Goal: Task Accomplishment & Management: Manage account settings

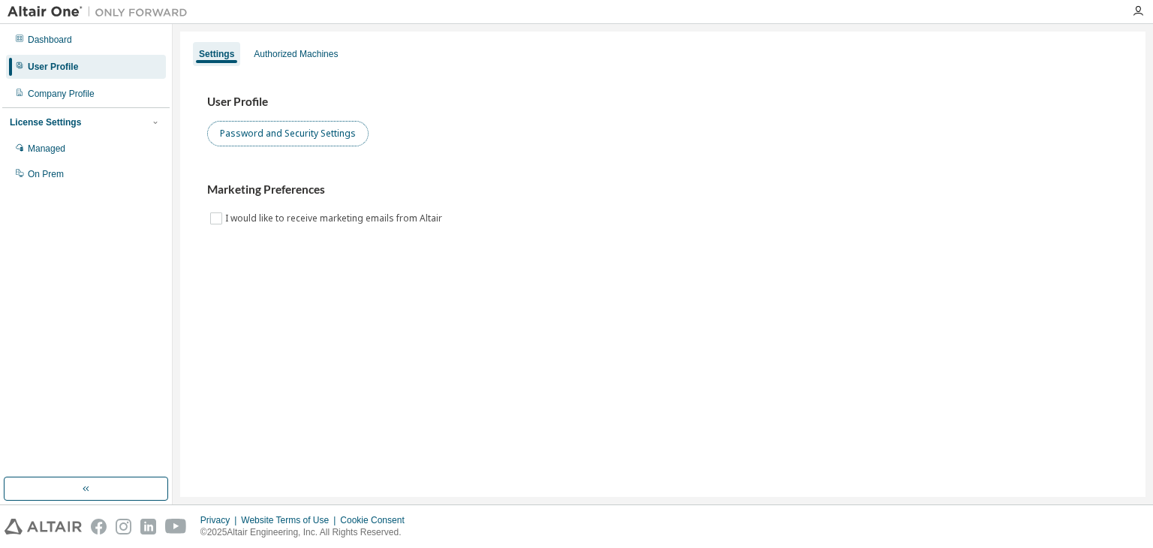
click at [287, 146] on button "Password and Security Settings" at bounding box center [287, 134] width 161 height 26
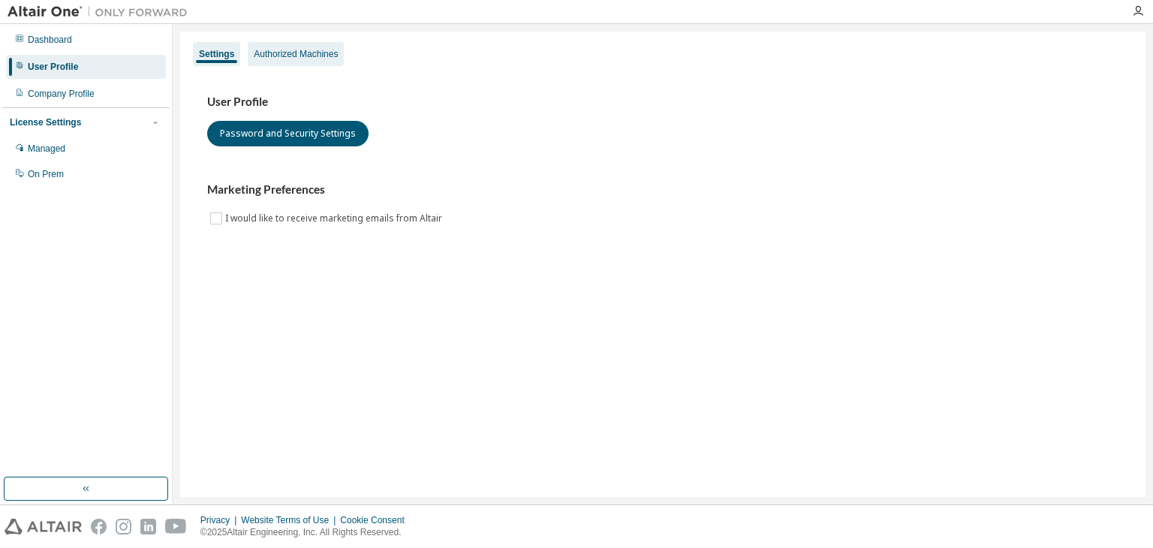
click at [275, 61] on div "Authorized Machines" at bounding box center [296, 54] width 96 height 24
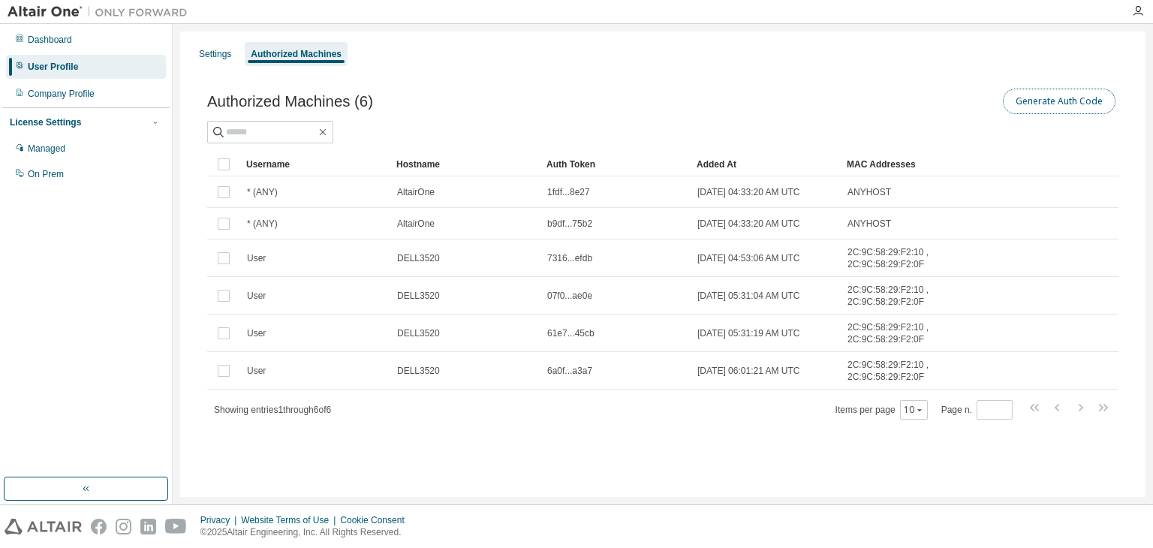
click at [1086, 93] on button "Generate Auth Code" at bounding box center [1059, 102] width 113 height 26
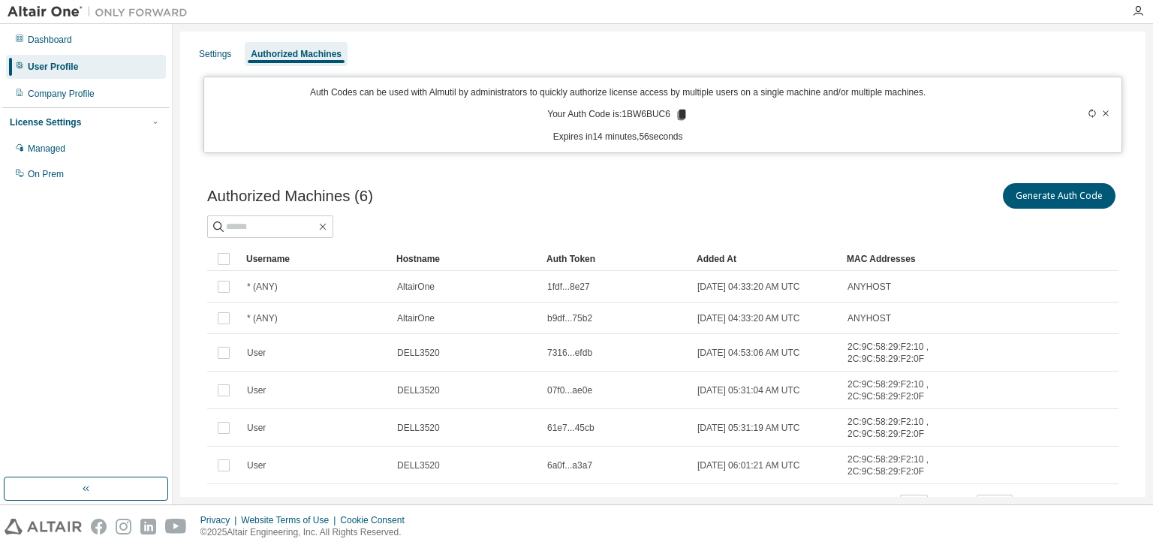
click at [678, 111] on icon at bounding box center [682, 115] width 8 height 11
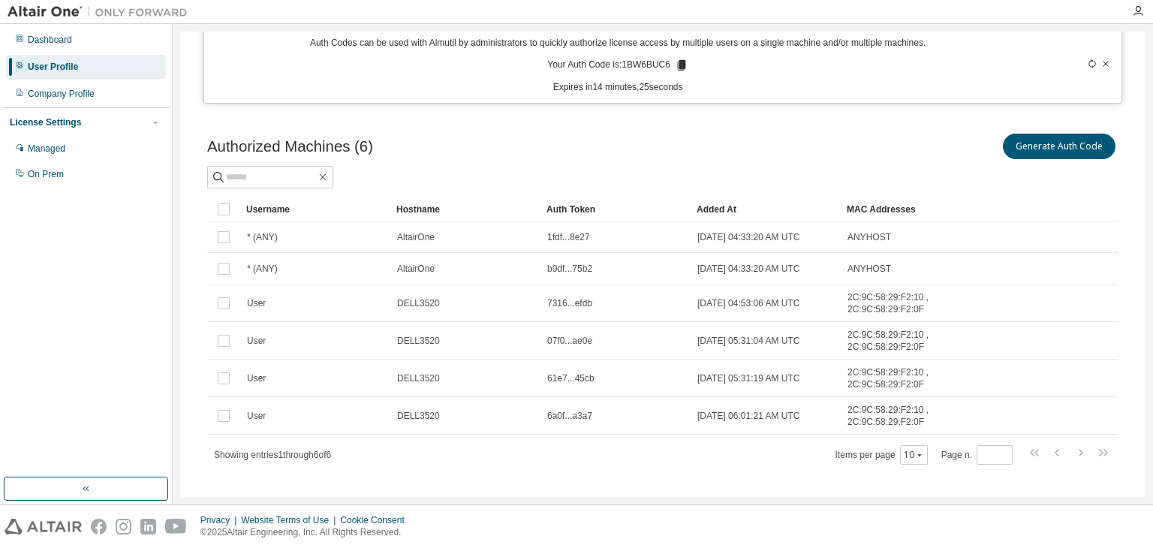
scroll to position [65, 0]
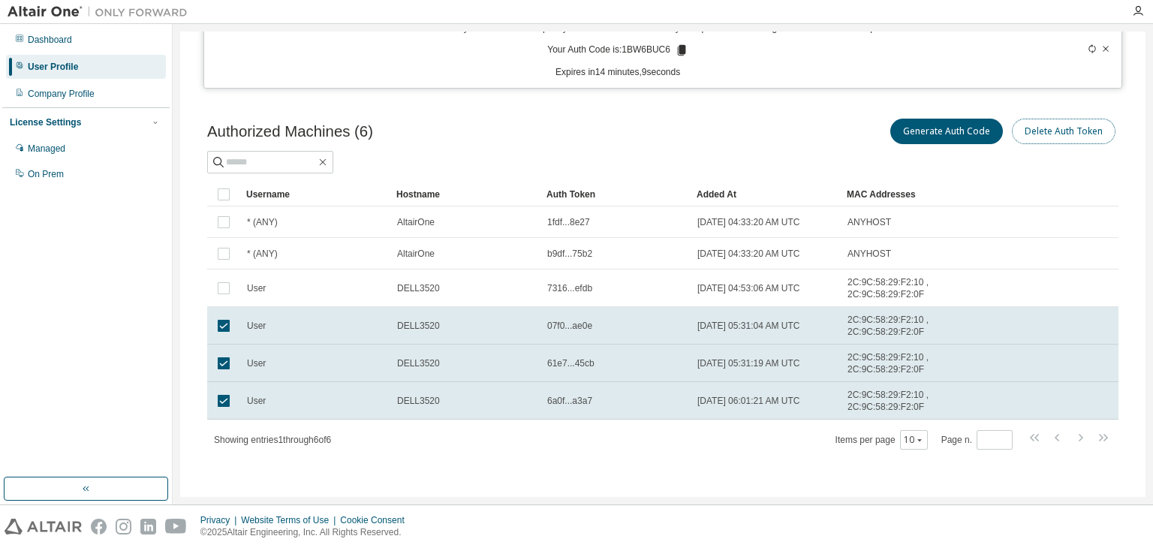
click at [1042, 128] on button "Delete Auth Token" at bounding box center [1064, 132] width 104 height 26
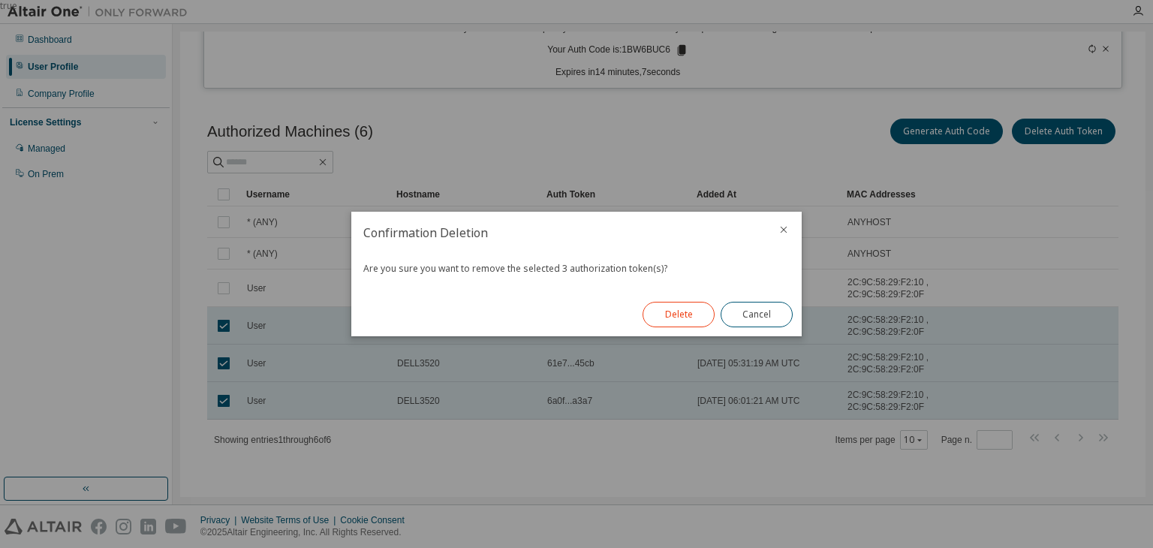
click at [685, 313] on button "Delete" at bounding box center [679, 315] width 72 height 26
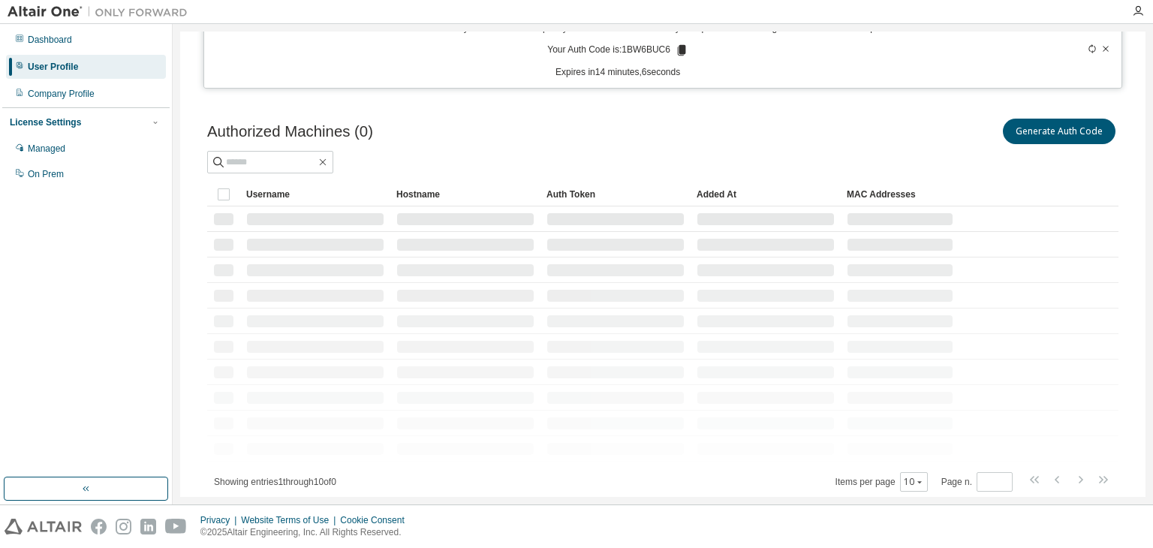
scroll to position [0, 0]
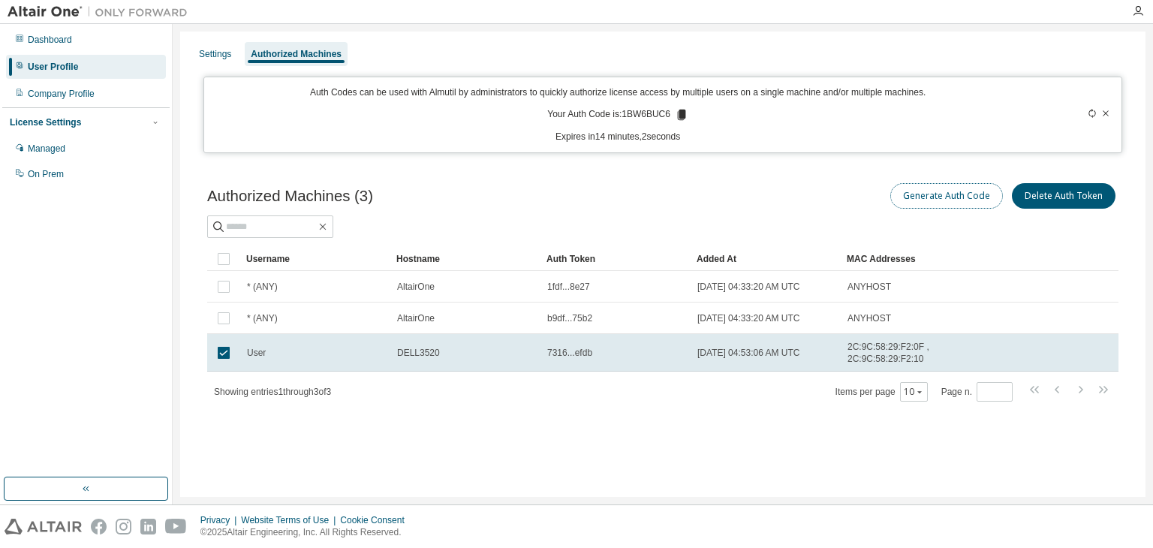
click at [944, 199] on button "Generate Auth Code" at bounding box center [946, 196] width 113 height 26
click at [1105, 112] on icon at bounding box center [1105, 113] width 9 height 9
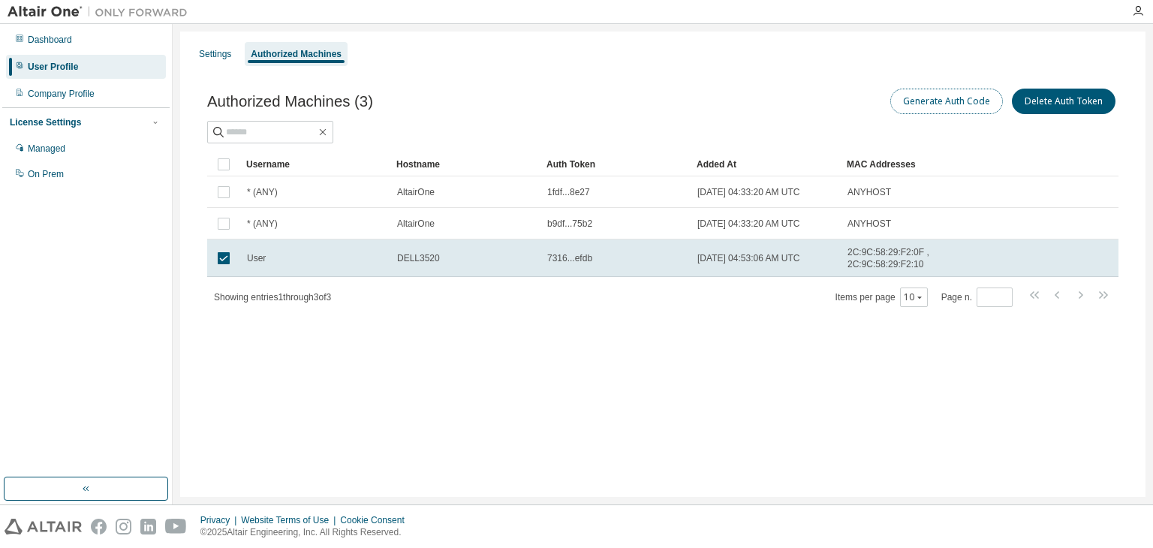
click at [964, 105] on button "Generate Auth Code" at bounding box center [946, 102] width 113 height 26
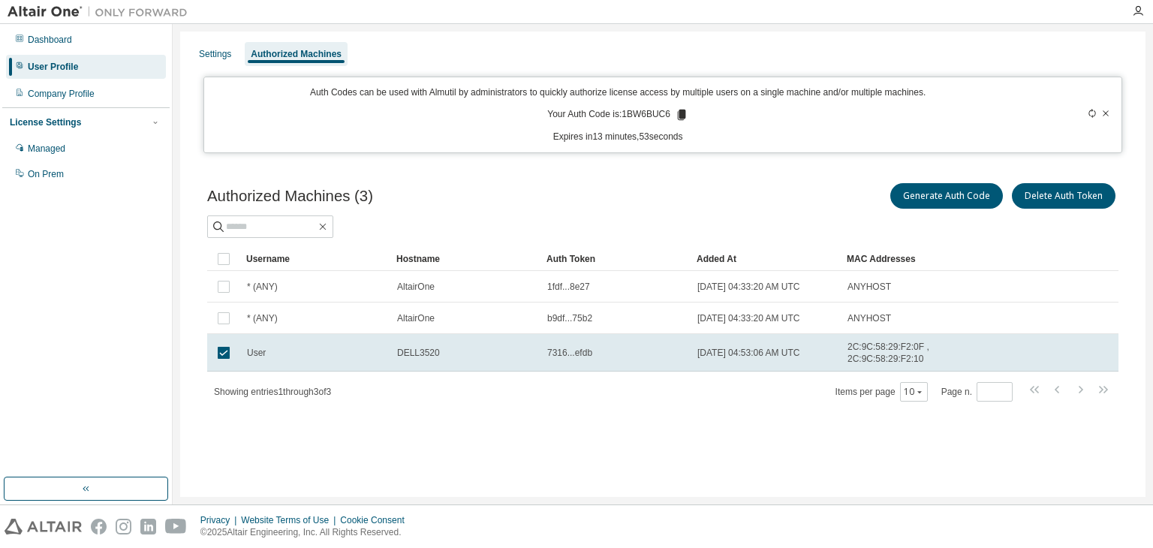
click at [1091, 115] on icon at bounding box center [1092, 113] width 9 height 9
click at [682, 115] on icon at bounding box center [682, 115] width 8 height 11
click at [1072, 193] on button "Delete Auth Token" at bounding box center [1064, 196] width 104 height 26
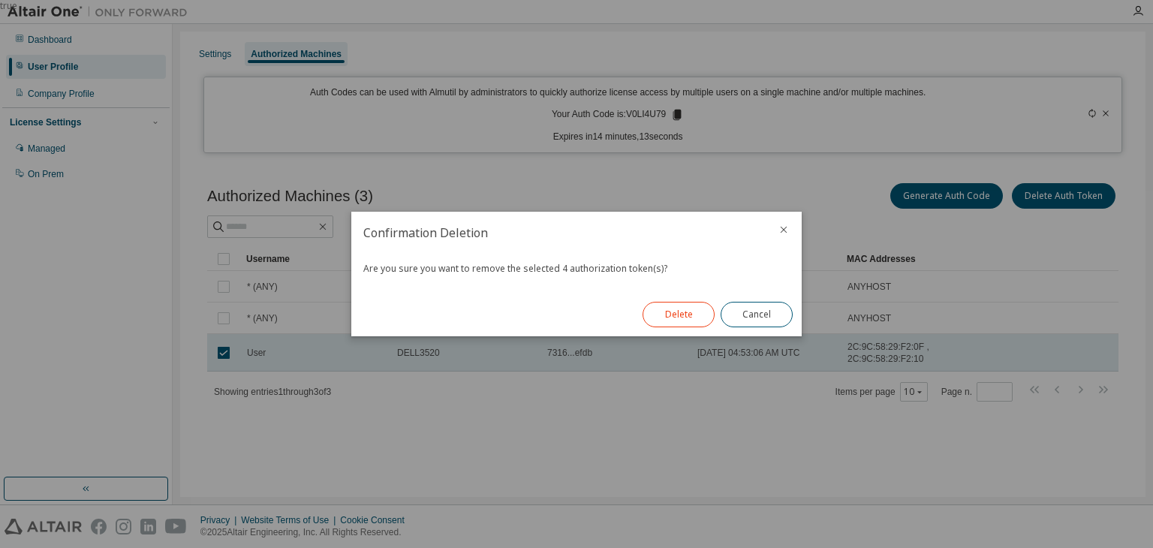
click at [673, 314] on button "Delete" at bounding box center [679, 315] width 72 height 26
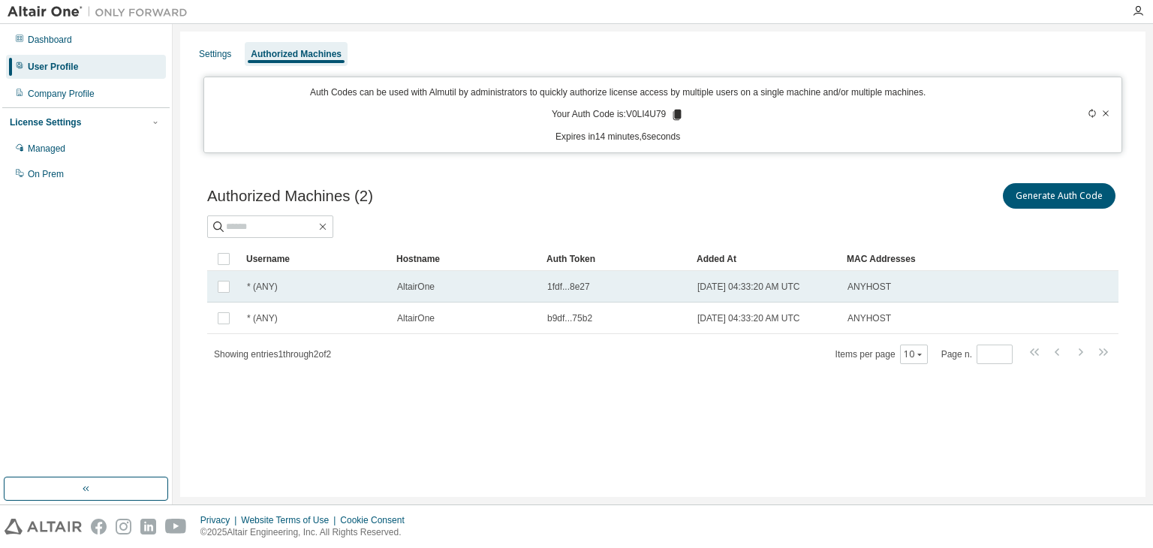
click at [599, 287] on div "1fdf...8e27" at bounding box center [615, 287] width 137 height 12
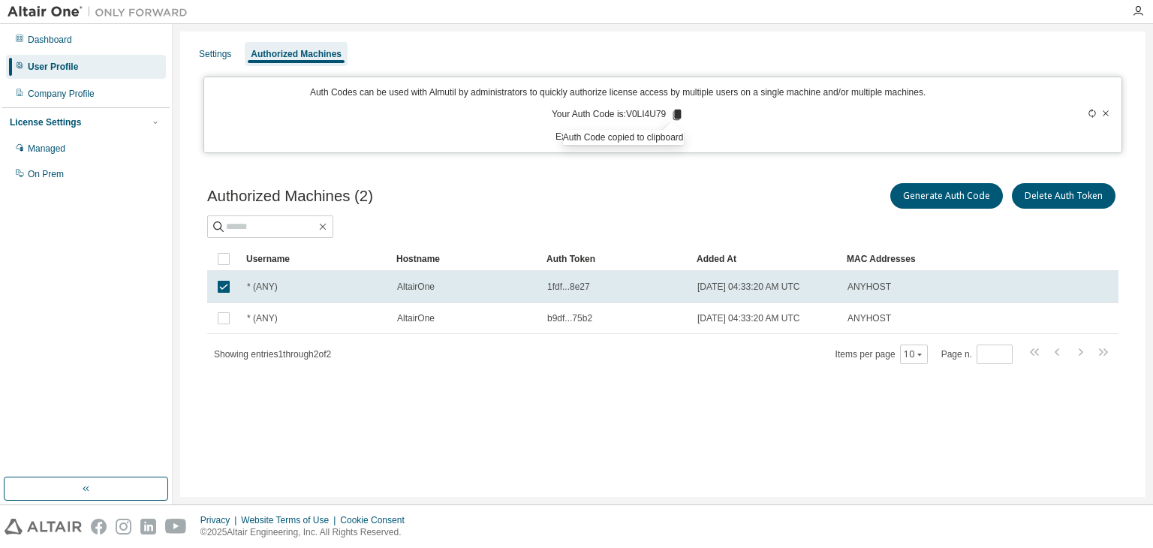
click at [233, 259] on td at bounding box center [223, 259] width 33 height 24
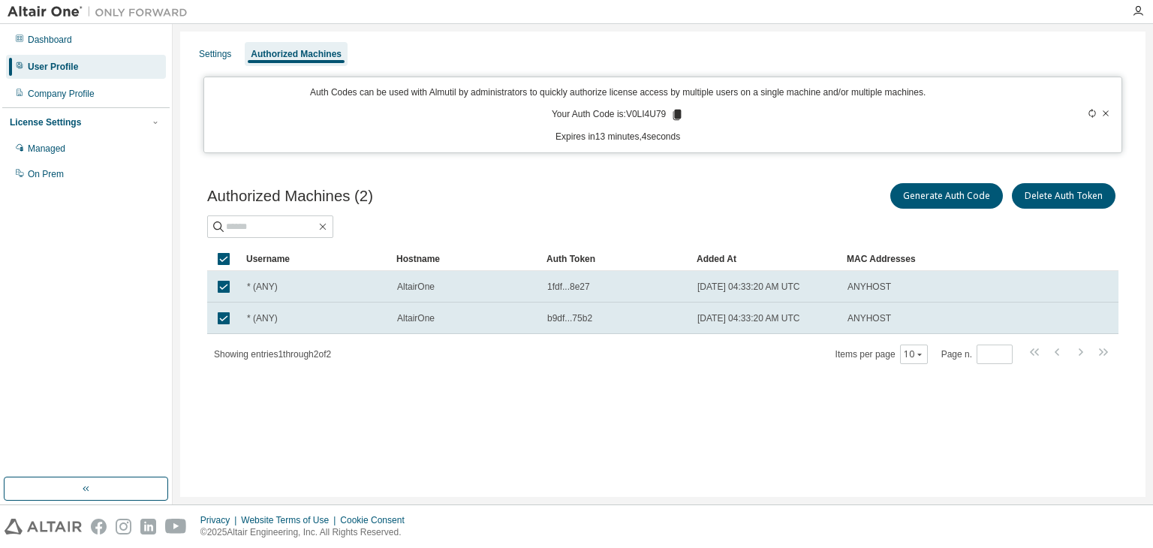
drag, startPoint x: 233, startPoint y: 259, endPoint x: 203, endPoint y: 335, distance: 81.5
click at [203, 335] on div "Authorized Machines (2) Generate Auth Code Delete Auth Token Clear Load Save Sa…" at bounding box center [662, 283] width 947 height 242
click at [207, 62] on div "Settings" at bounding box center [215, 54] width 44 height 24
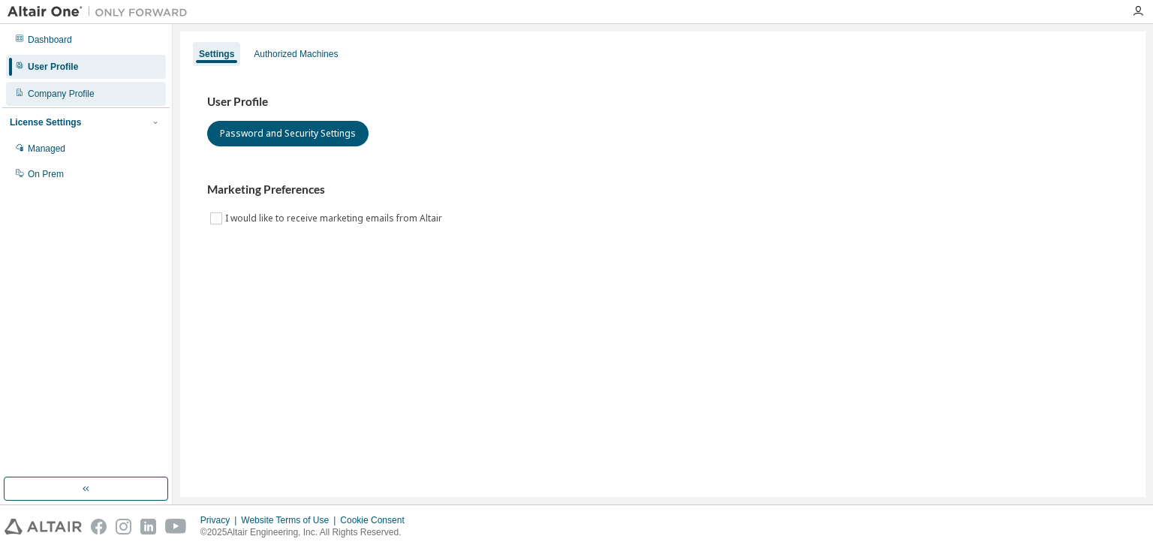
click at [101, 94] on div "Company Profile" at bounding box center [86, 94] width 160 height 24
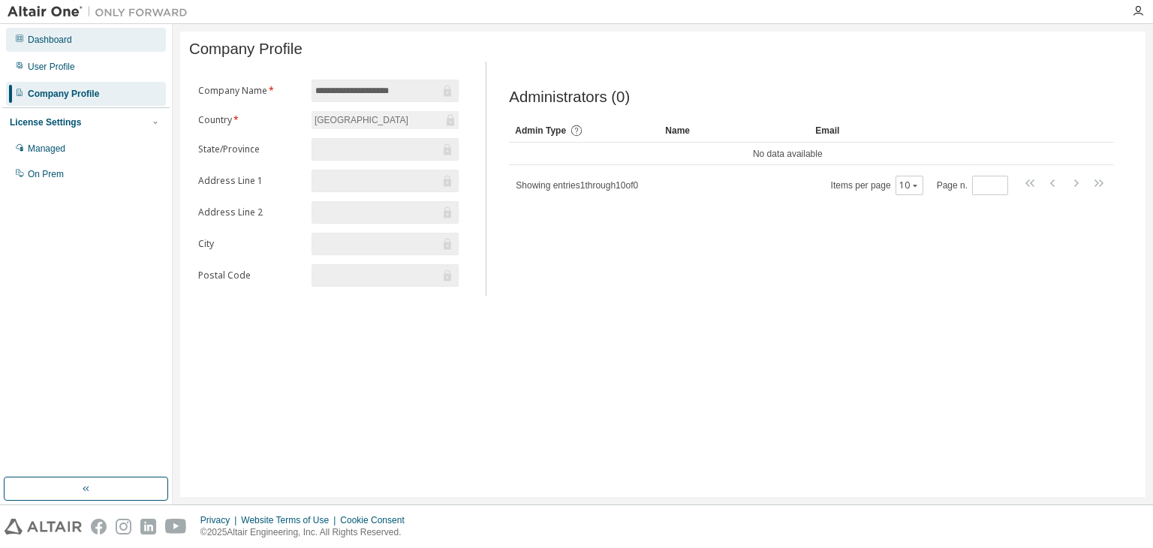
click at [104, 49] on div "Dashboard" at bounding box center [86, 40] width 160 height 24
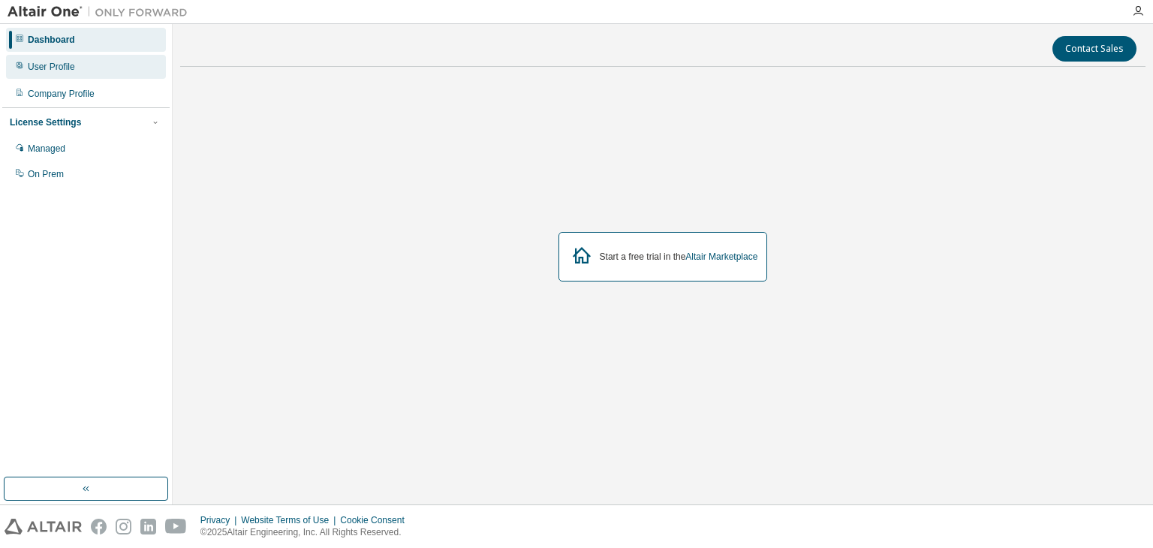
click at [98, 65] on div "User Profile" at bounding box center [86, 67] width 160 height 24
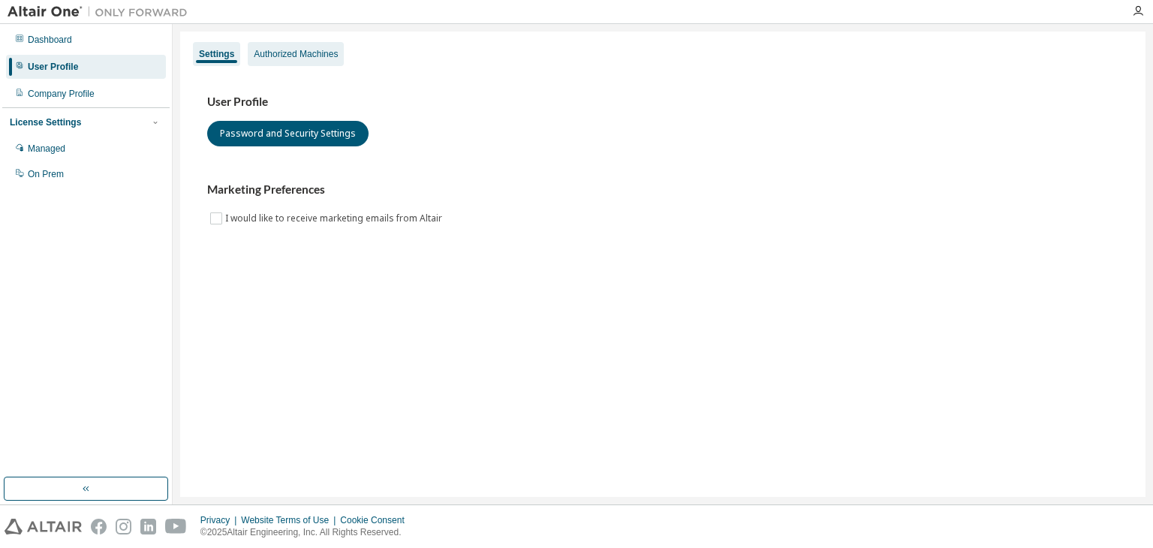
click at [314, 58] on div "Authorized Machines" at bounding box center [296, 54] width 84 height 12
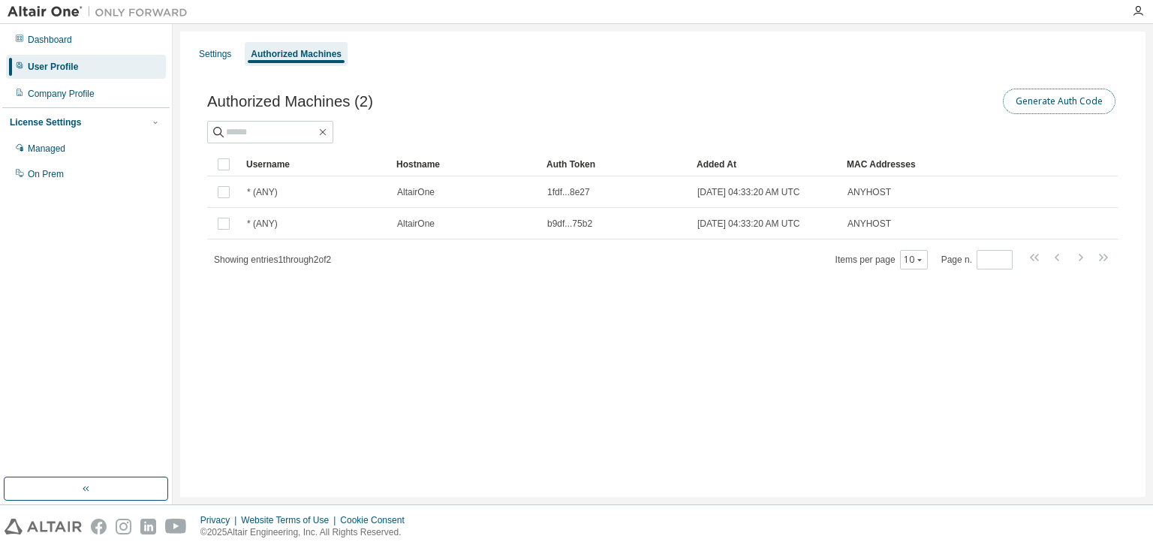
click at [1096, 108] on button "Generate Auth Code" at bounding box center [1059, 102] width 113 height 26
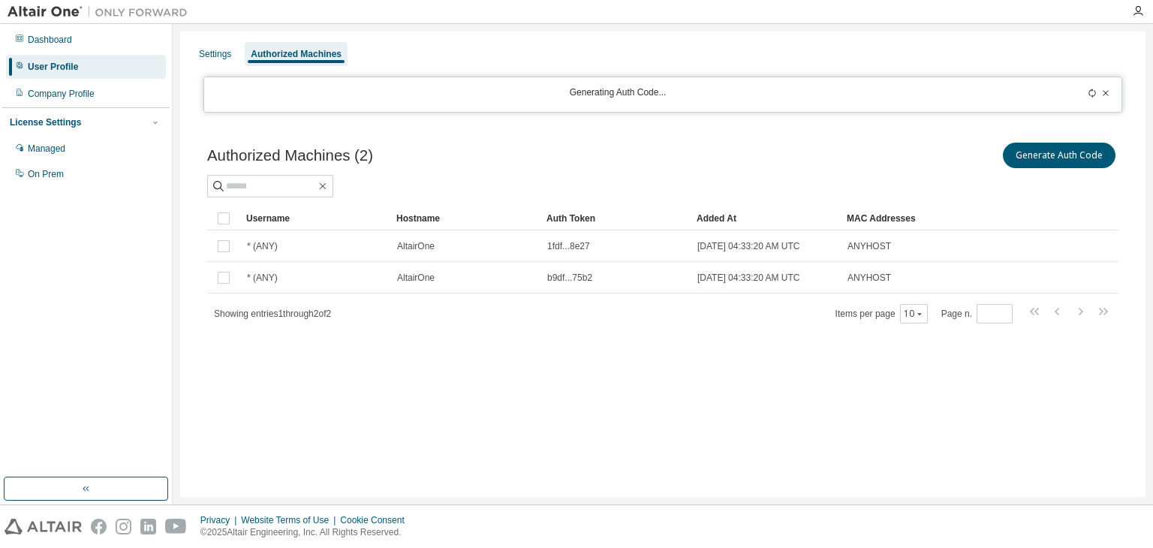
click at [1090, 95] on icon at bounding box center [1092, 93] width 9 height 9
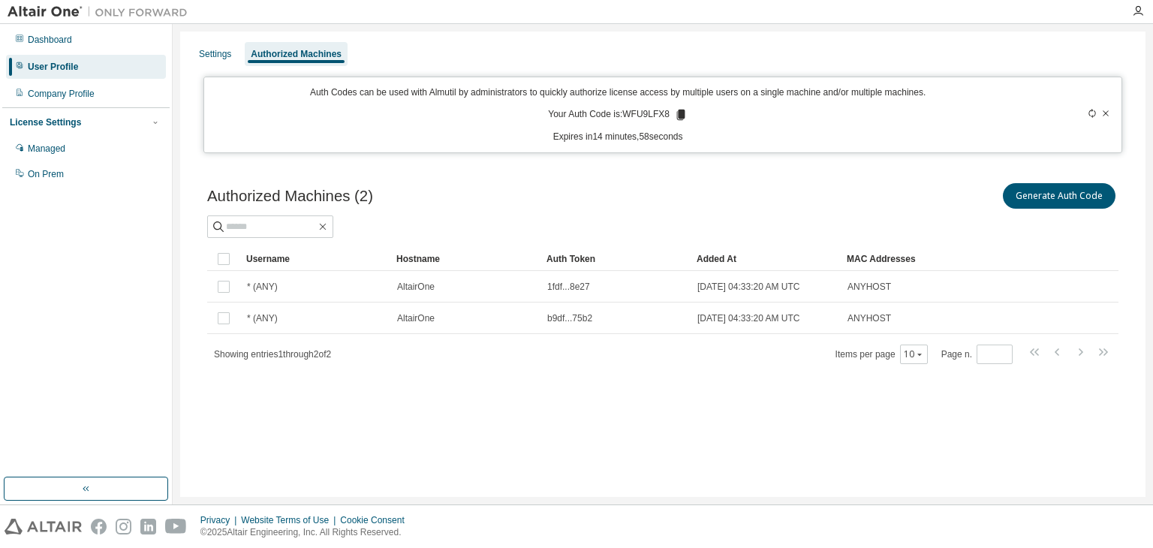
click at [682, 116] on icon at bounding box center [681, 115] width 8 height 11
click at [21, 142] on div "Managed" at bounding box center [86, 149] width 160 height 24
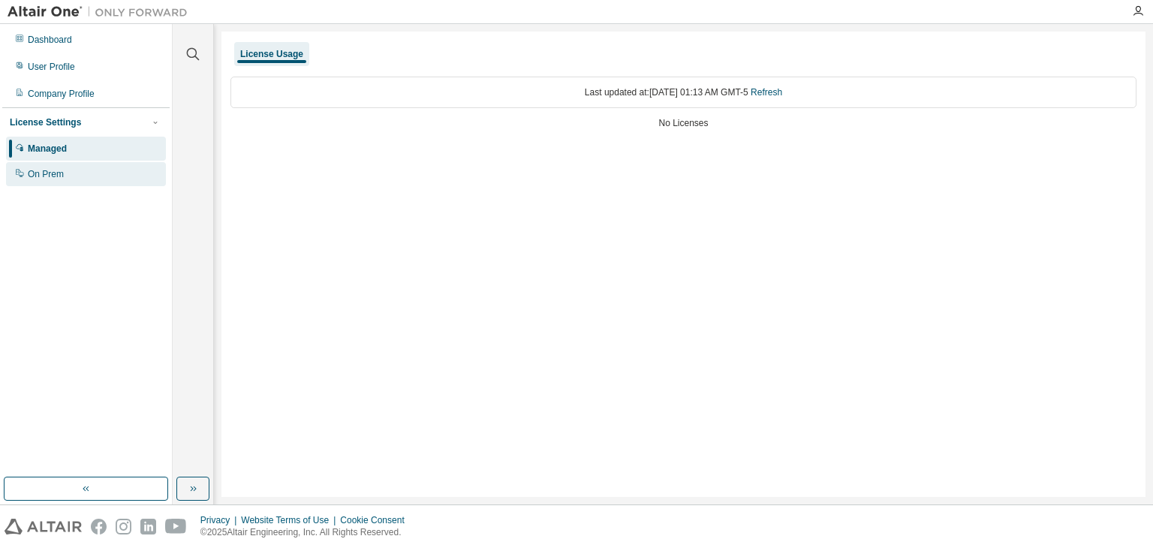
click at [53, 177] on div "On Prem" at bounding box center [46, 174] width 36 height 12
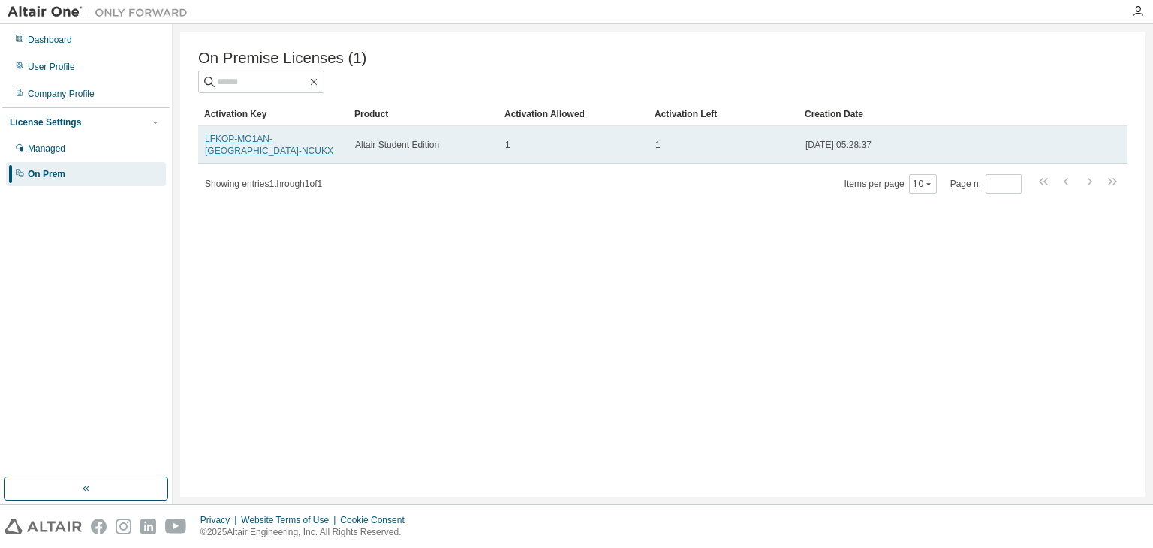
click at [300, 145] on link "LFKOP-MO1AN-[GEOGRAPHIC_DATA]-NCUKX" at bounding box center [269, 145] width 128 height 23
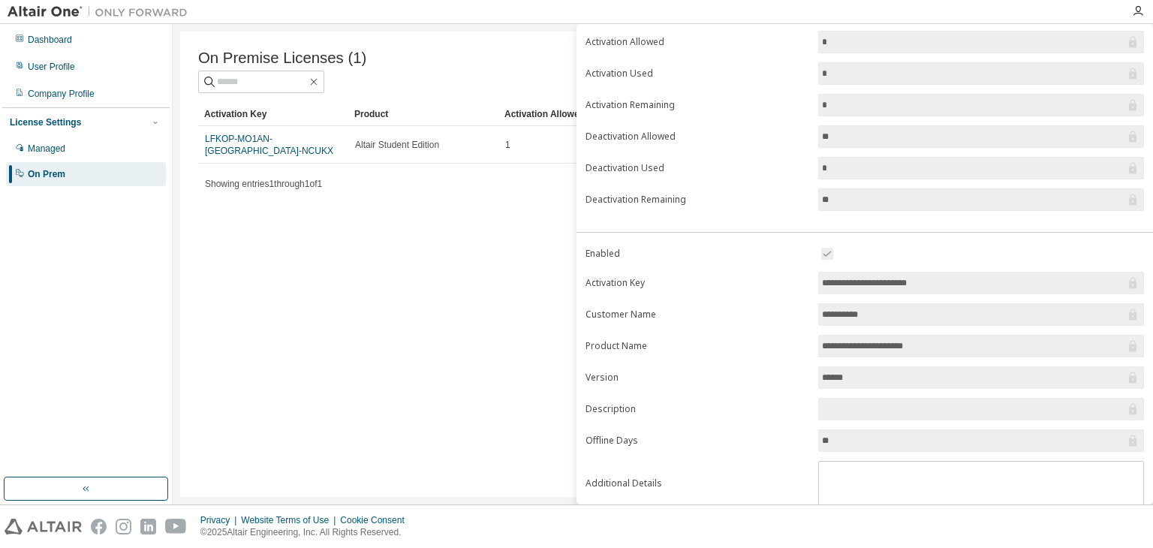
scroll to position [140, 0]
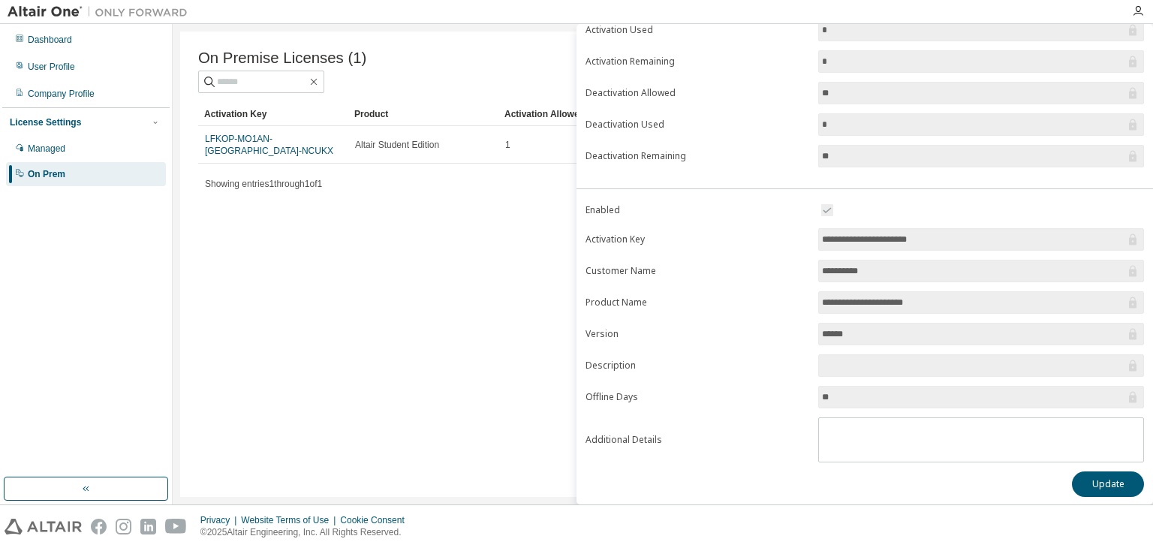
drag, startPoint x: 949, startPoint y: 238, endPoint x: 790, endPoint y: 238, distance: 158.4
click at [790, 238] on form "**********" at bounding box center [865, 331] width 558 height 261
click at [438, 399] on div "On Premise Licenses (1) Clear Load Save Save As Field Operator Value Select fil…" at bounding box center [662, 264] width 965 height 465
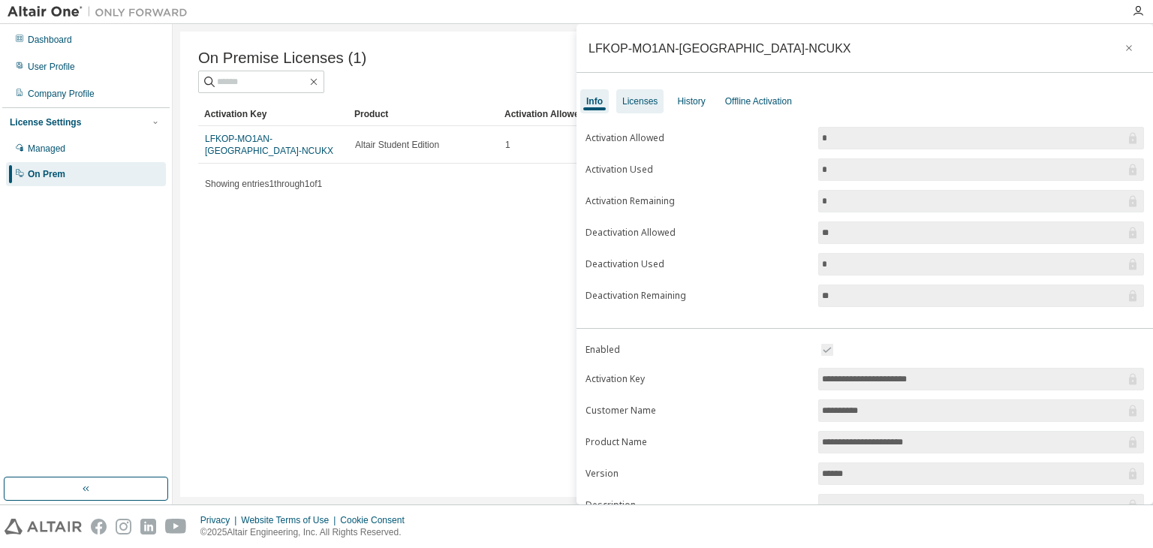
click at [655, 97] on div "Licenses" at bounding box center [639, 101] width 35 height 12
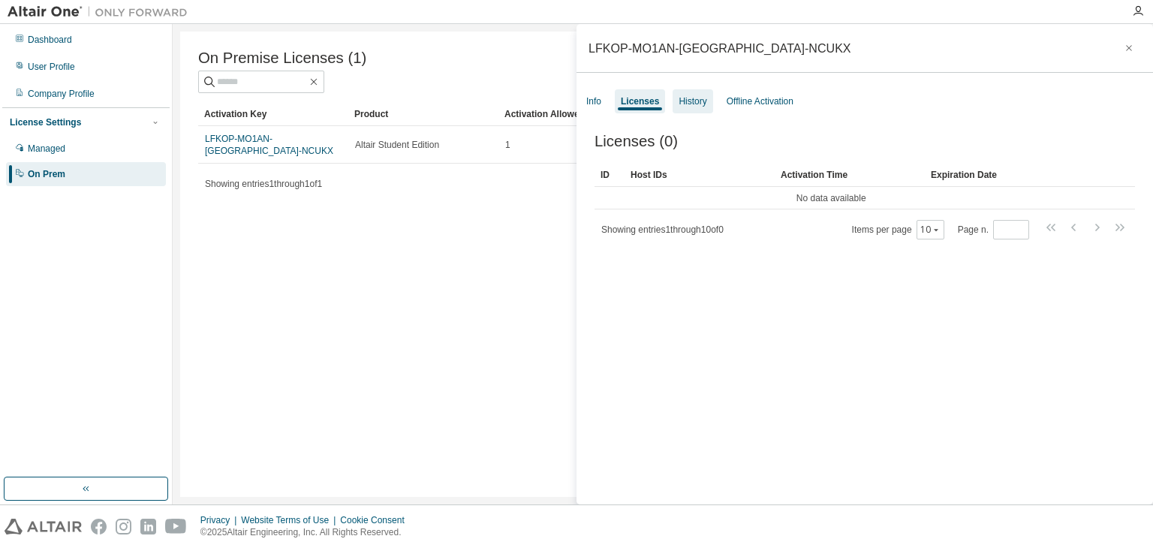
click at [690, 101] on div "History" at bounding box center [693, 101] width 28 height 12
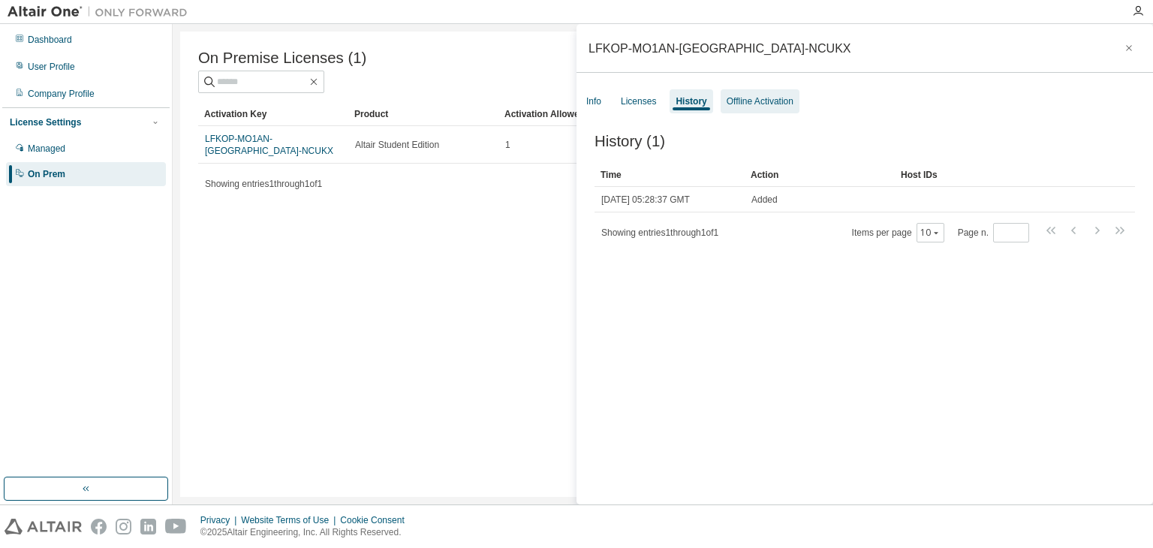
click at [732, 100] on div "Offline Activation" at bounding box center [760, 101] width 67 height 12
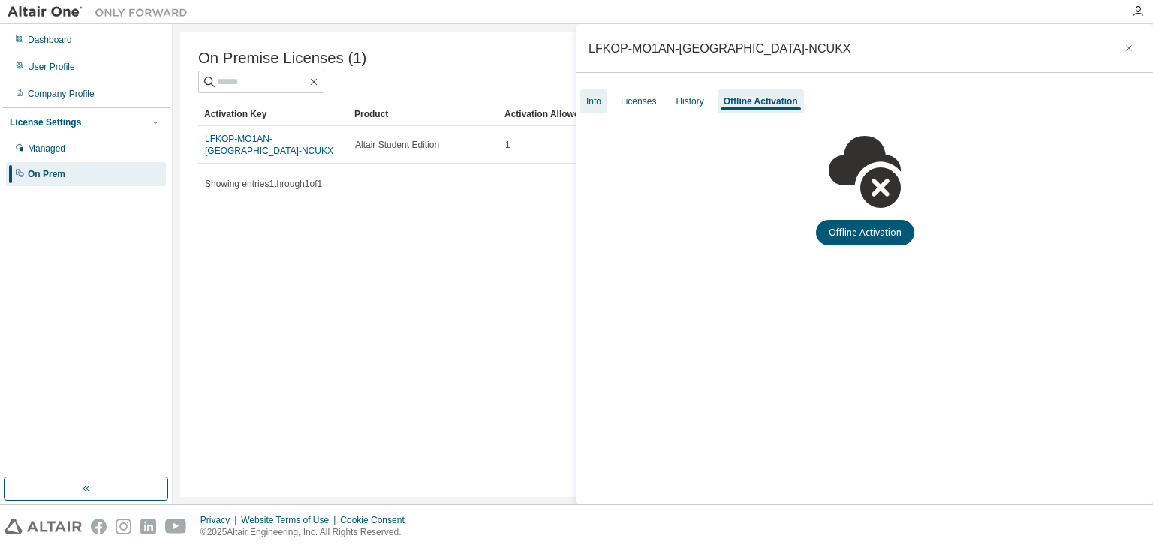
click at [596, 99] on div "Info" at bounding box center [593, 101] width 15 height 12
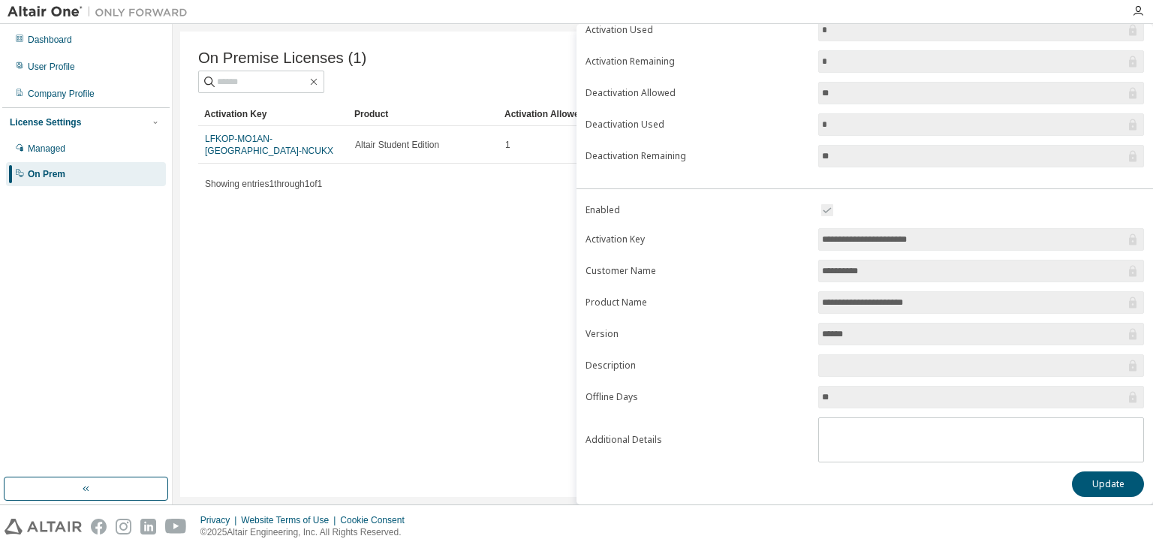
scroll to position [139, 0]
click at [557, 430] on div "On Premise Licenses (1) Clear Load Save Save As Field Operator Value Select fil…" at bounding box center [662, 264] width 965 height 465
click at [426, 233] on div "On Premise Licenses (1) Clear Load Save Save As Field Operator Value Select fil…" at bounding box center [662, 264] width 965 height 465
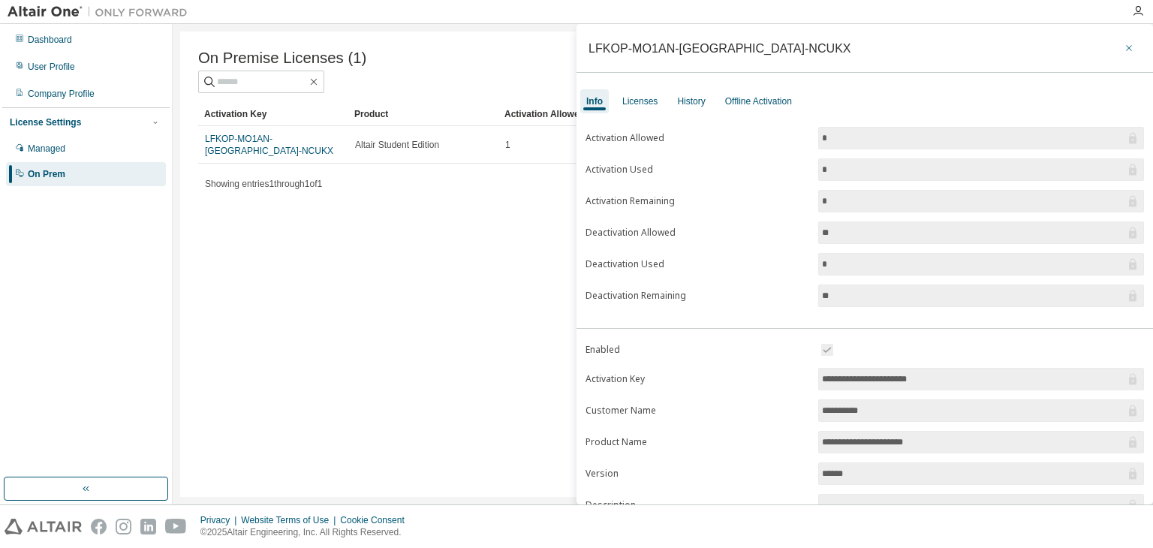
click at [1124, 49] on icon "button" at bounding box center [1129, 48] width 11 height 12
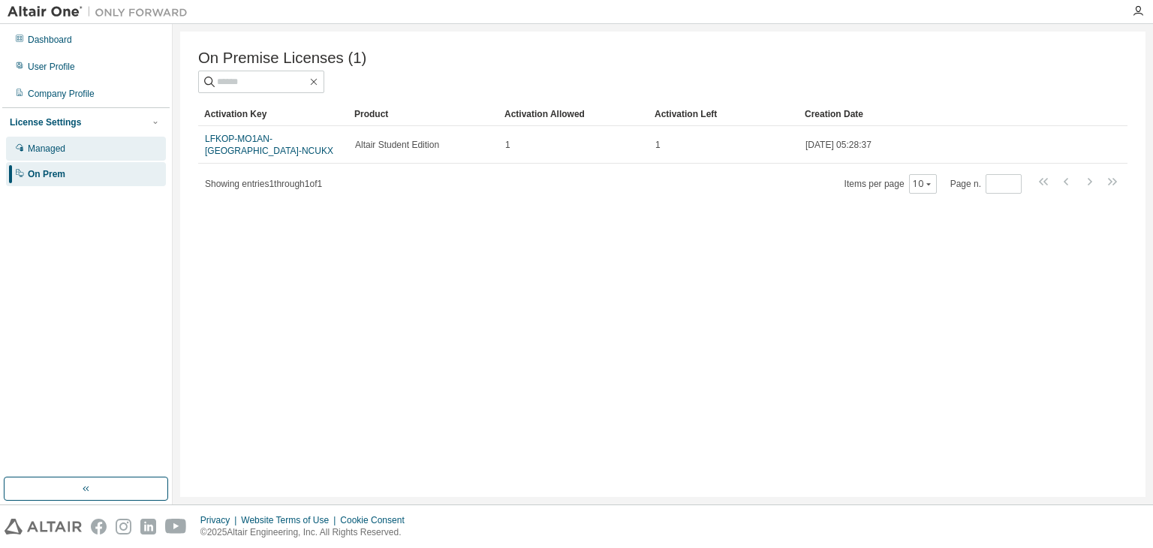
click at [75, 143] on div "Managed" at bounding box center [86, 149] width 160 height 24
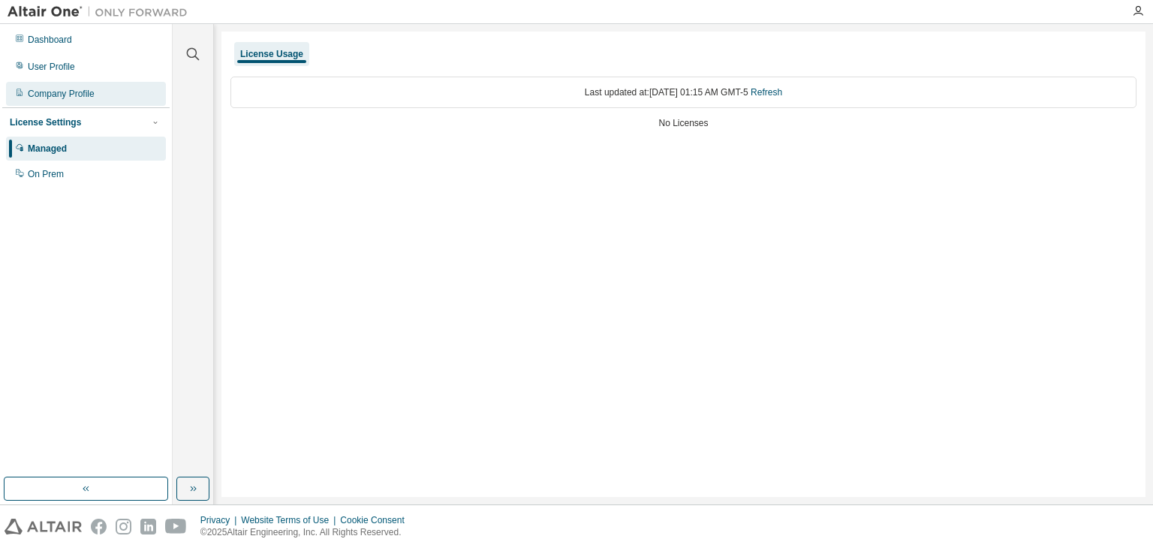
click at [74, 92] on div "Company Profile" at bounding box center [61, 94] width 67 height 12
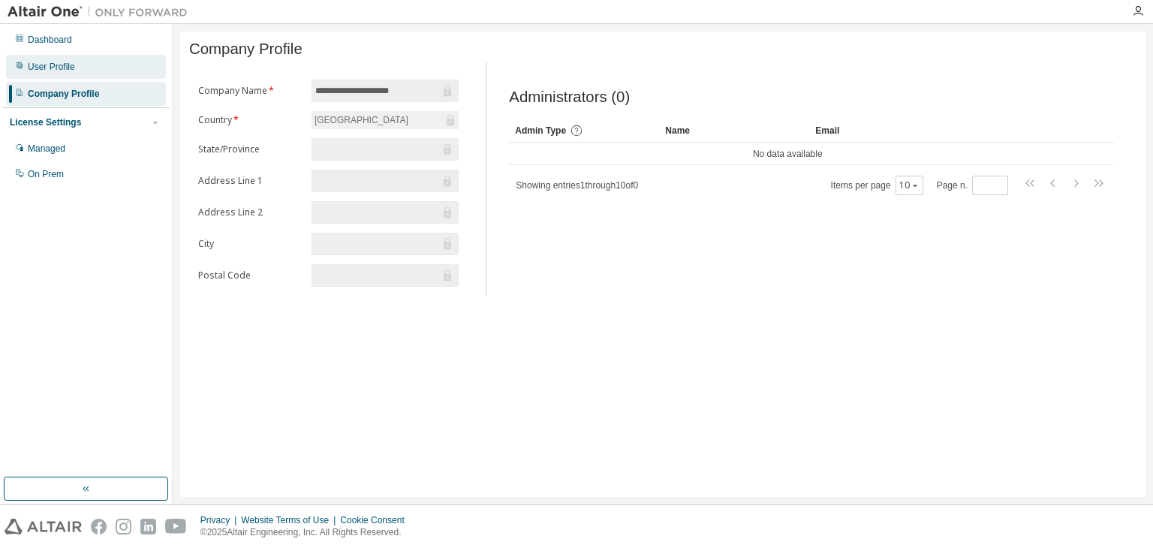
click at [74, 68] on div "User Profile" at bounding box center [86, 67] width 160 height 24
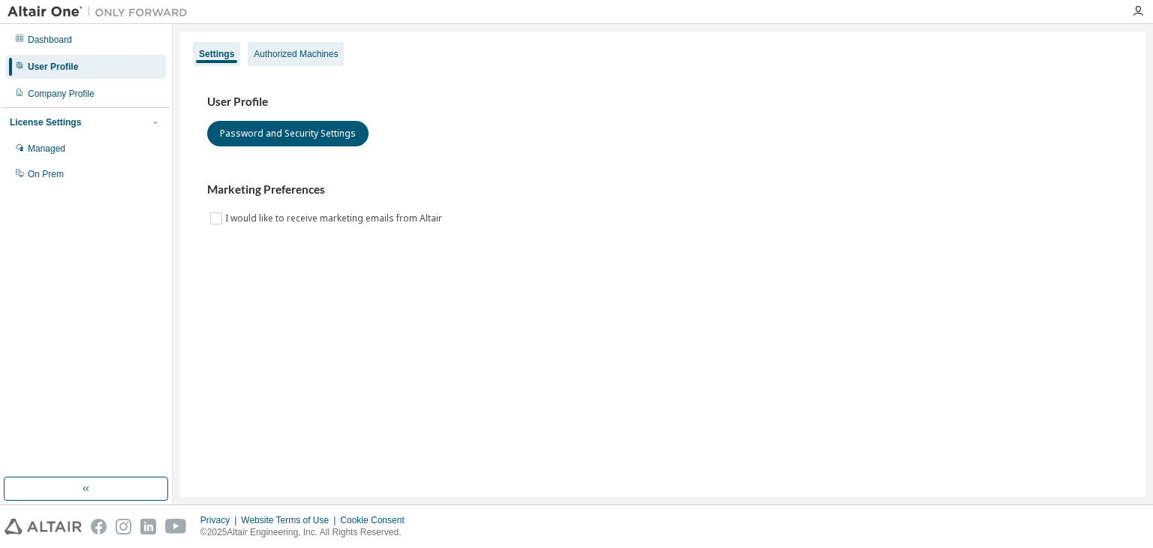
click at [327, 55] on div "Authorized Machines" at bounding box center [296, 54] width 84 height 12
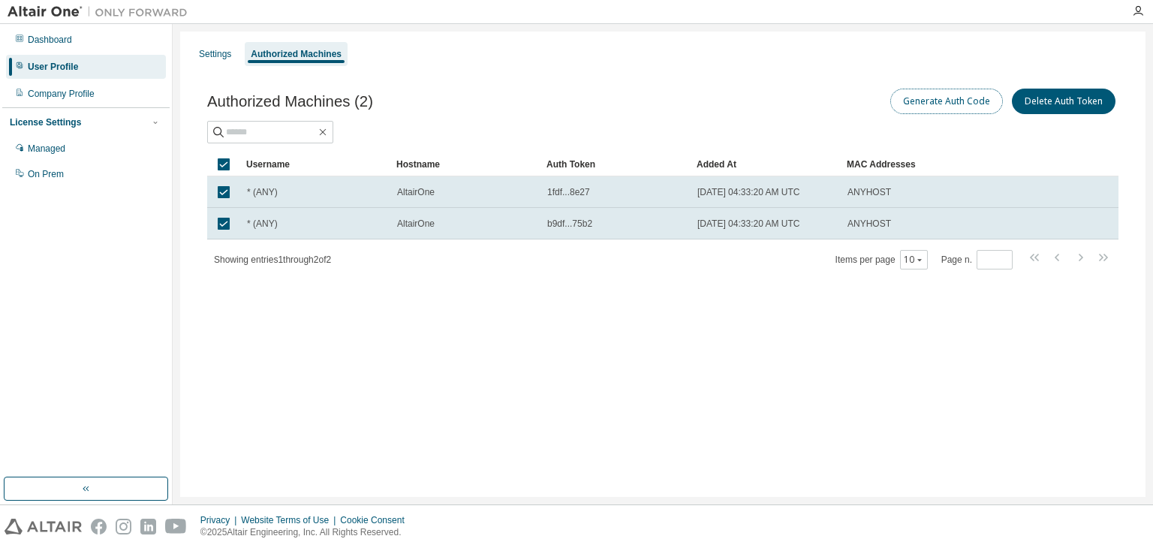
click at [976, 98] on button "Generate Auth Code" at bounding box center [946, 102] width 113 height 26
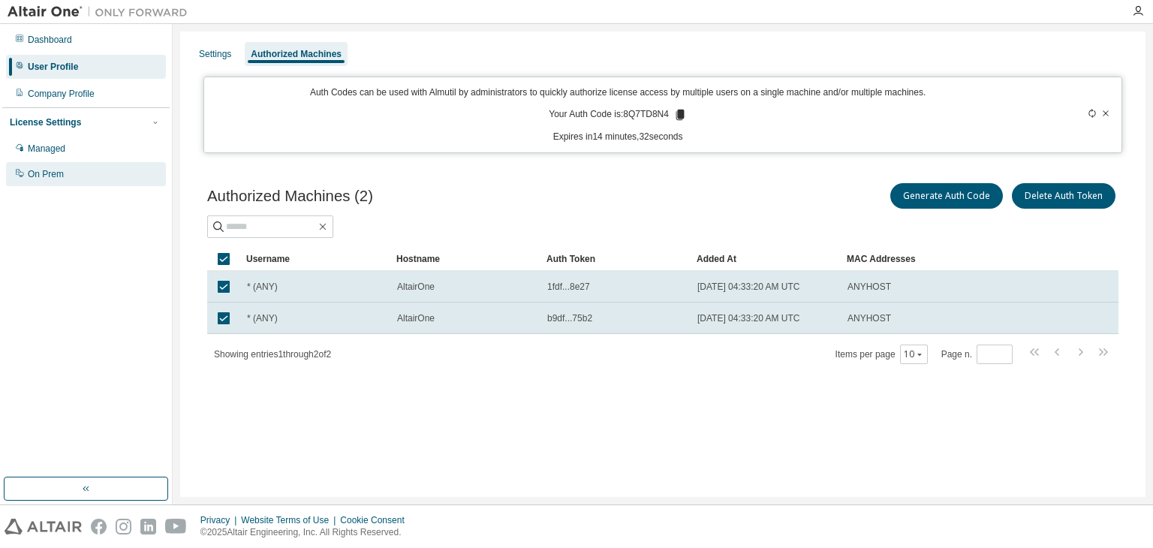
click at [93, 176] on div "On Prem" at bounding box center [86, 174] width 160 height 24
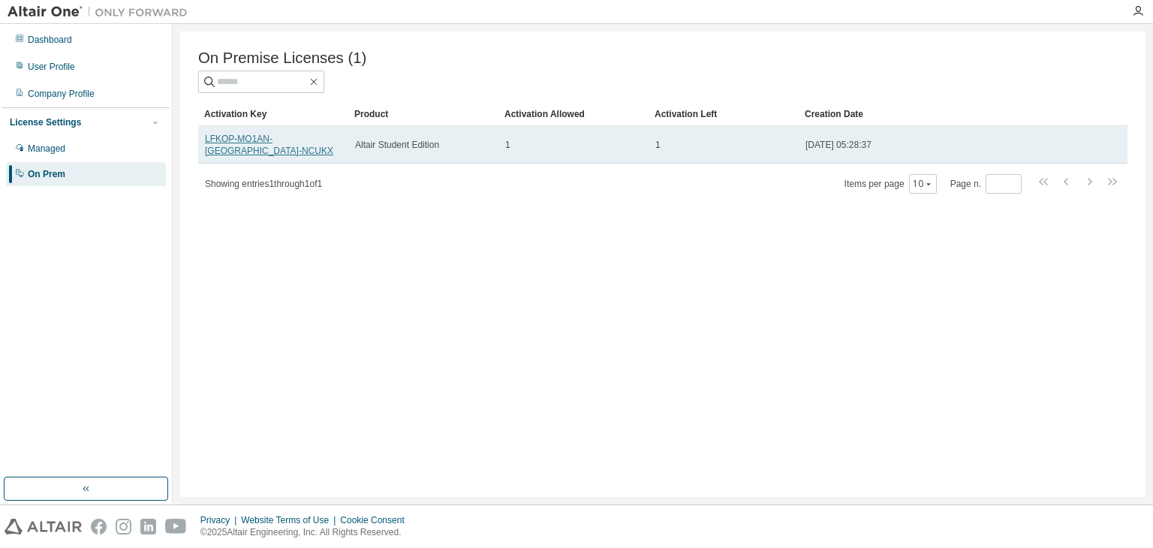
click at [274, 146] on link "LFKOP-MO1AN-[GEOGRAPHIC_DATA]-NCUKX" at bounding box center [269, 145] width 128 height 23
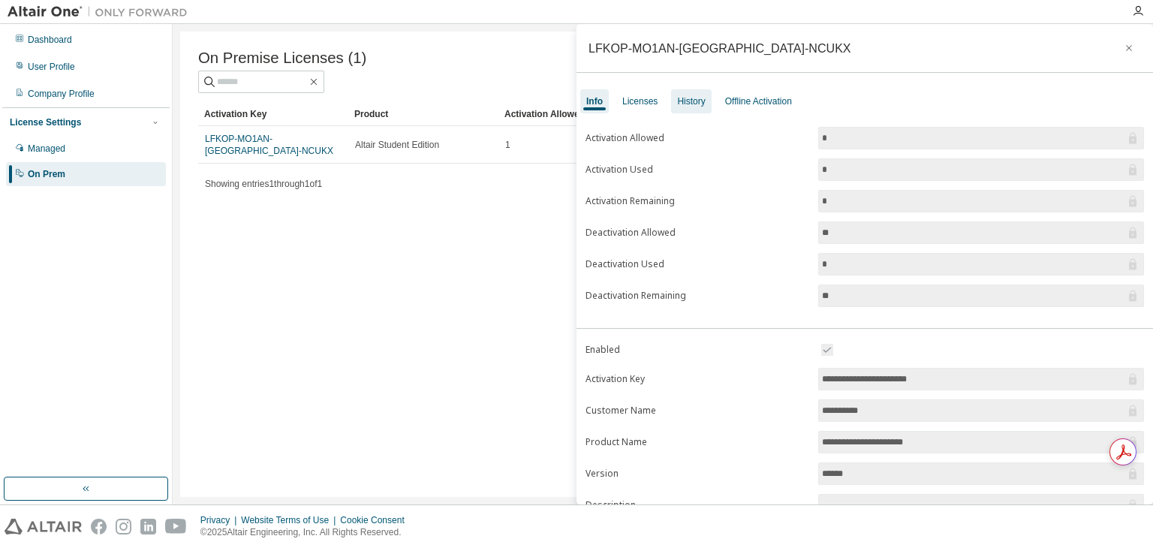
click at [699, 89] on div "History" at bounding box center [691, 101] width 40 height 24
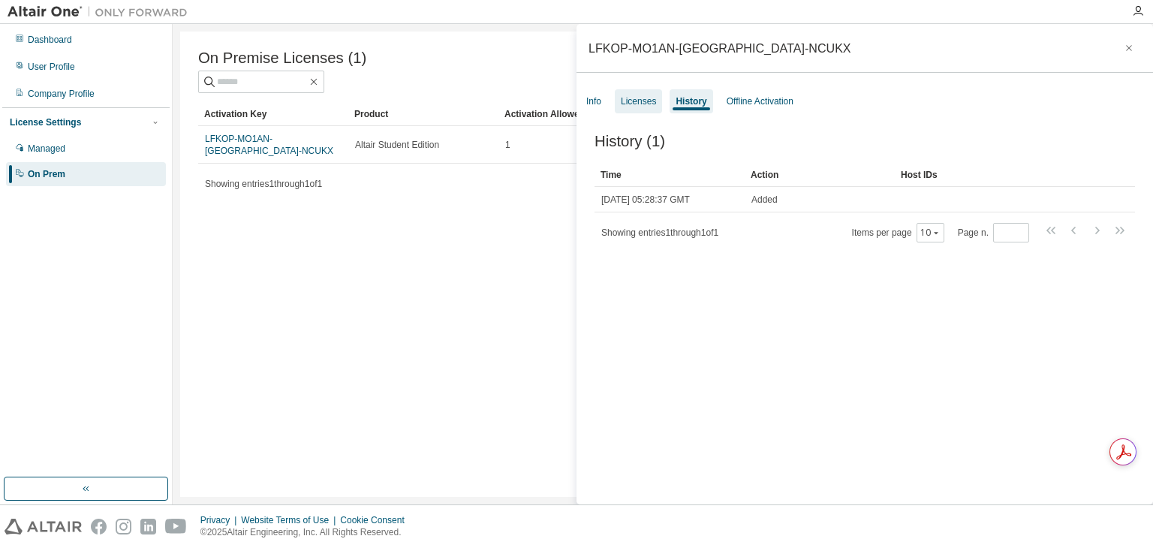
click at [645, 97] on div "Licenses" at bounding box center [638, 101] width 35 height 12
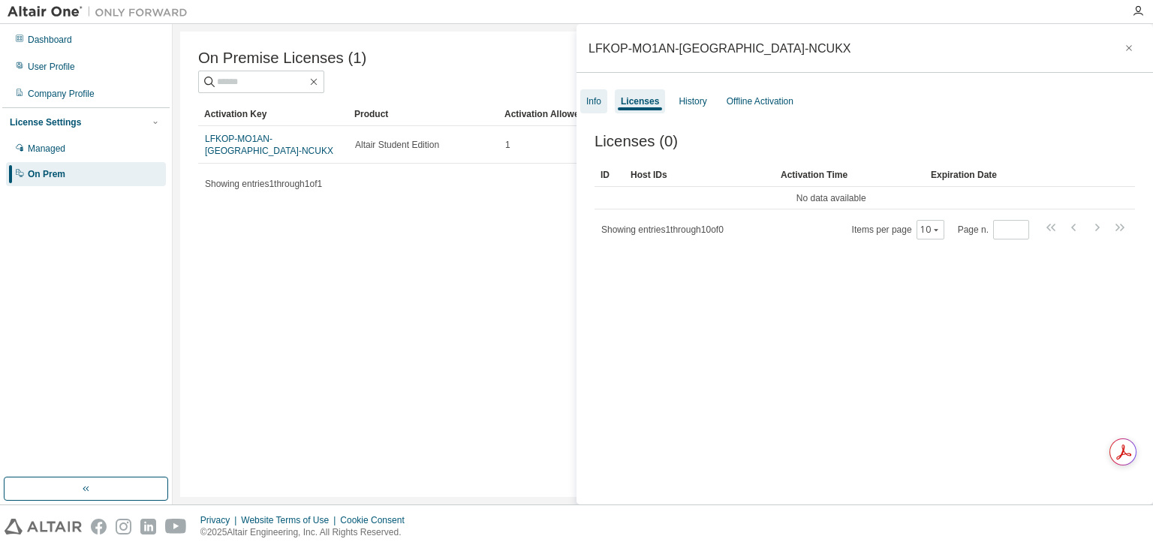
click at [596, 97] on div "Info" at bounding box center [593, 101] width 15 height 12
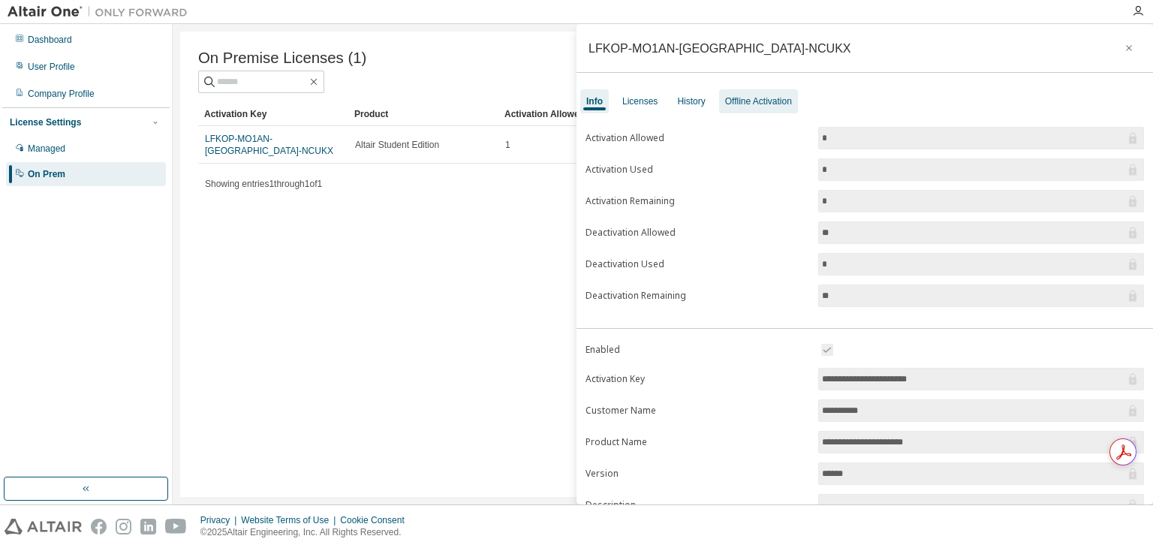
click at [796, 100] on div "Offline Activation" at bounding box center [758, 101] width 79 height 24
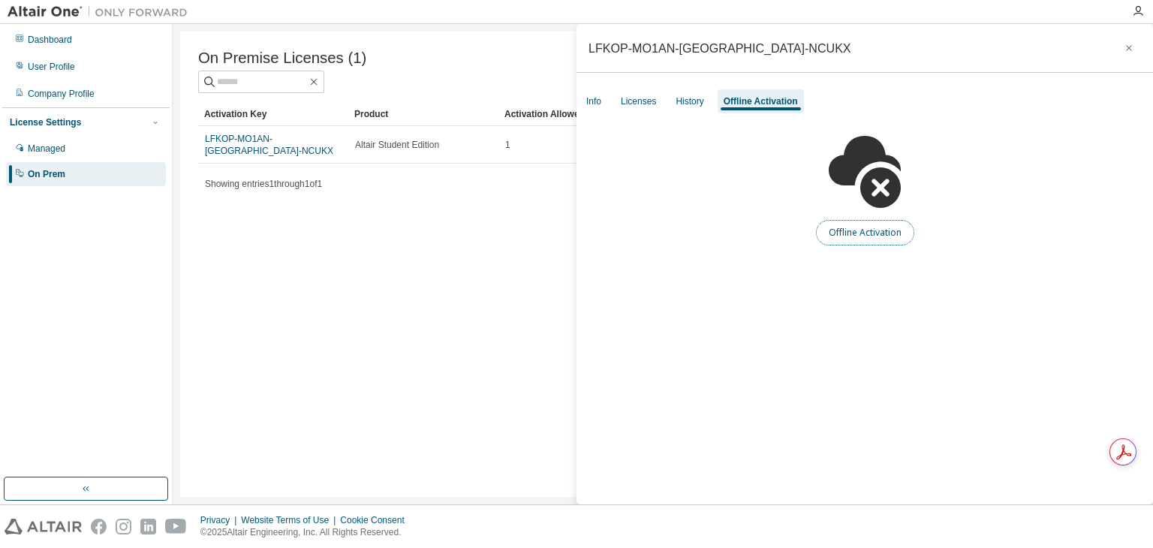
click at [875, 241] on button "Offline Activation" at bounding box center [865, 233] width 98 height 26
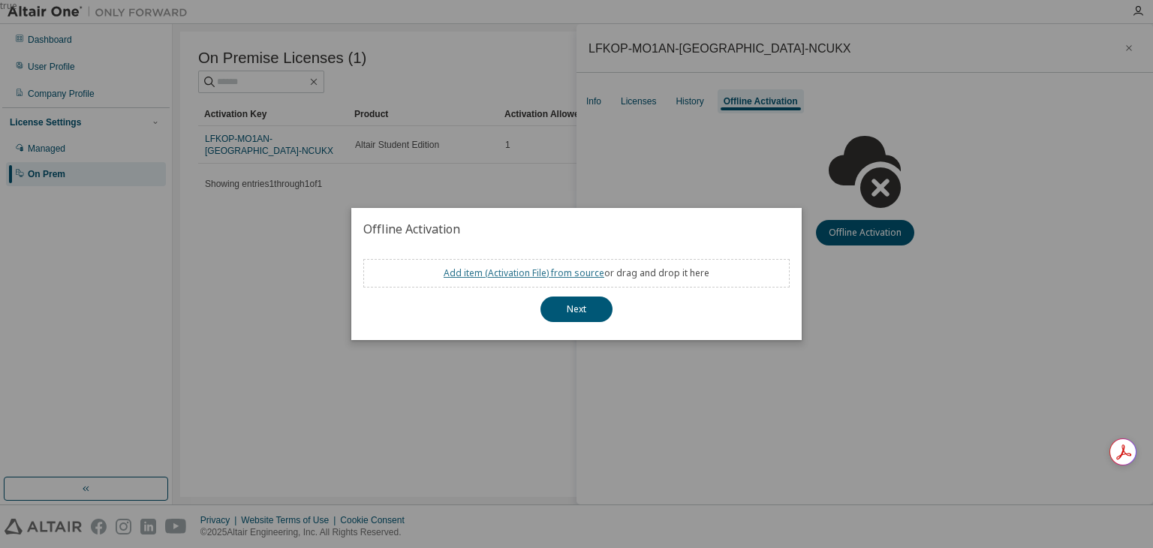
click at [555, 274] on link "Add item ( Activation File ) from source" at bounding box center [524, 272] width 161 height 13
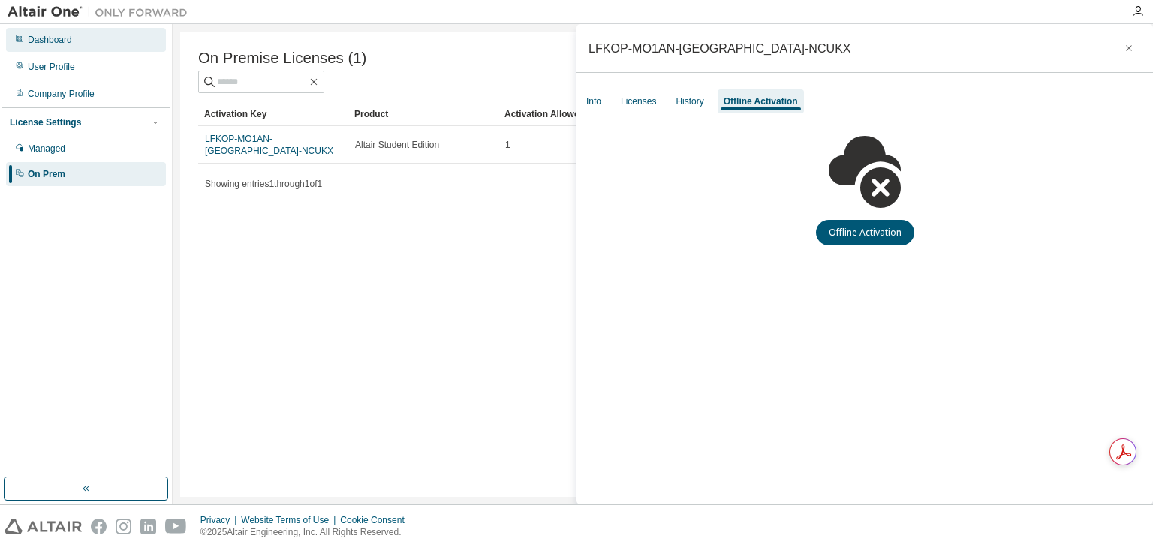
click at [72, 35] on div "Dashboard" at bounding box center [86, 40] width 160 height 24
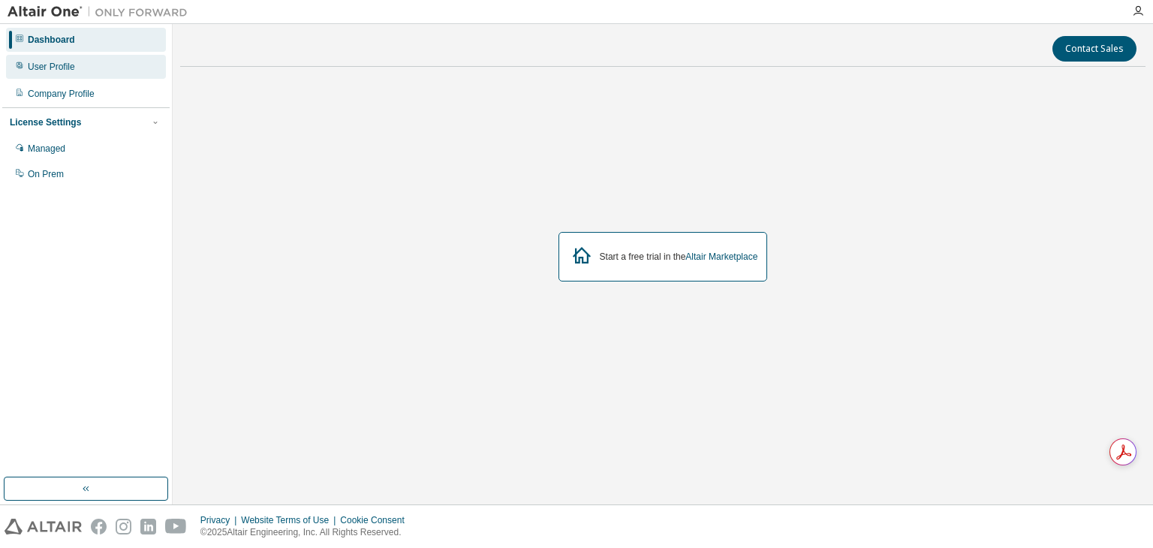
click at [57, 59] on div "User Profile" at bounding box center [86, 67] width 160 height 24
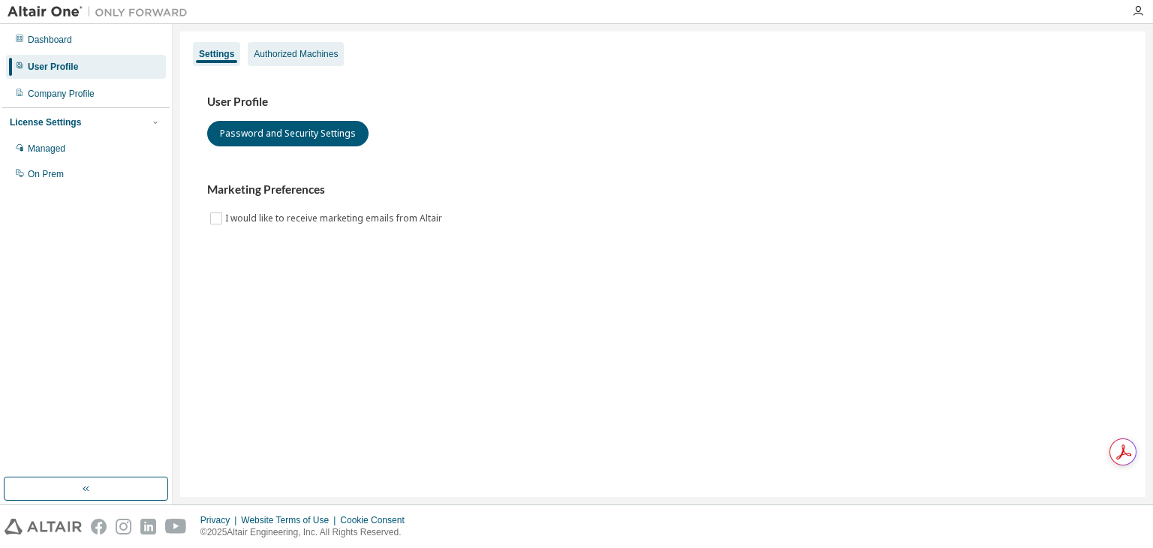
click at [305, 64] on div "Authorized Machines" at bounding box center [296, 54] width 96 height 24
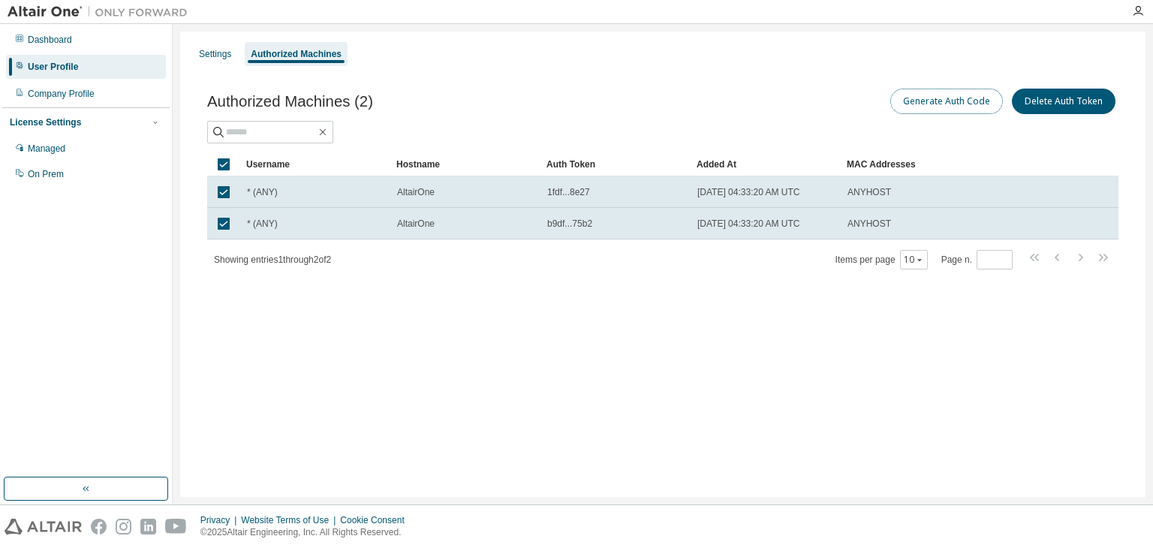
click at [931, 109] on button "Generate Auth Code" at bounding box center [946, 102] width 113 height 26
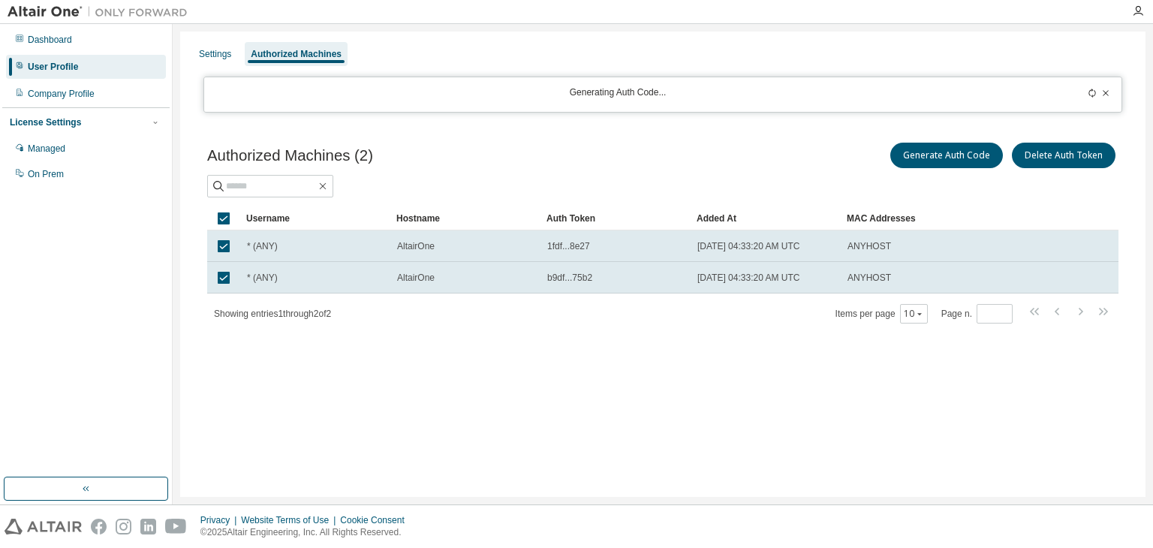
click at [931, 140] on div "Generate Auth Code Delete Auth Token" at bounding box center [891, 156] width 456 height 32
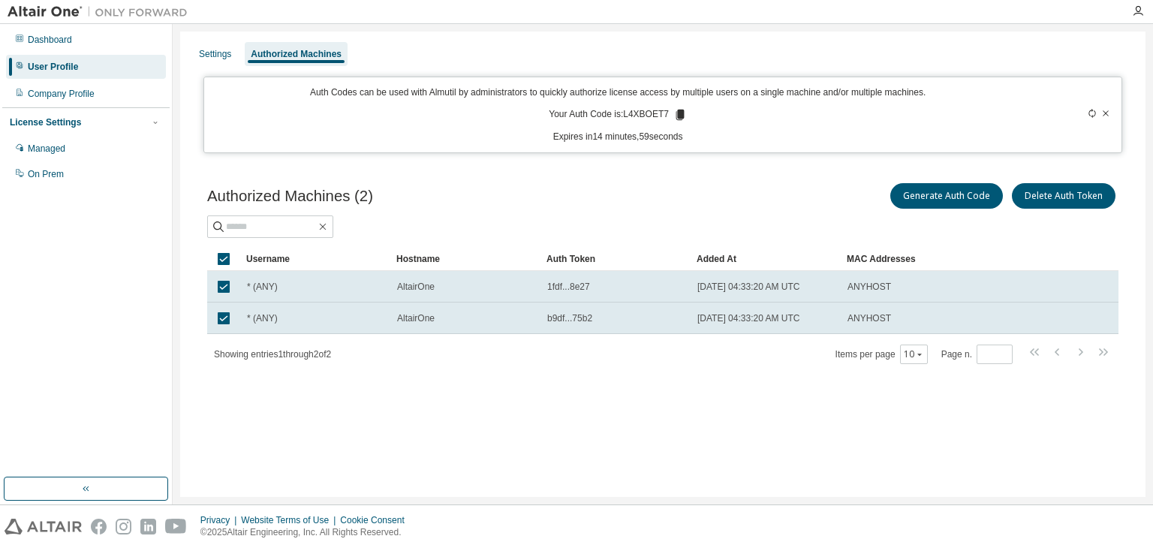
click at [933, 146] on div "Auth Codes can be used with Almutil by administrators to quickly authorize lice…" at bounding box center [662, 115] width 919 height 77
click at [678, 114] on icon at bounding box center [680, 115] width 8 height 11
click at [48, 176] on div "On Prem" at bounding box center [46, 174] width 36 height 12
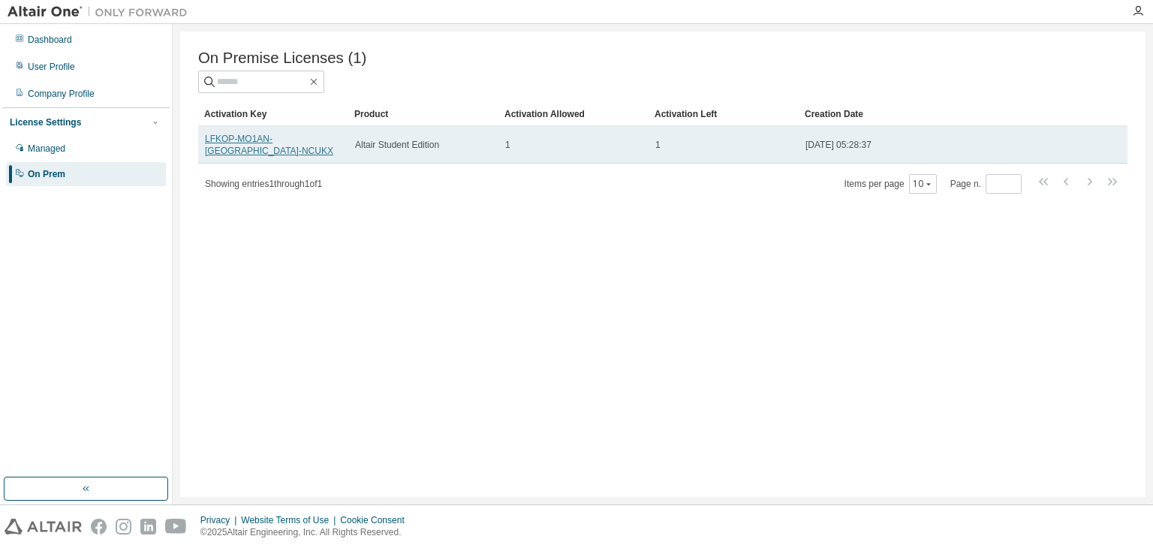
click at [304, 136] on link "LFKOP-MO1AN-[GEOGRAPHIC_DATA]-NCUKX" at bounding box center [269, 145] width 128 height 23
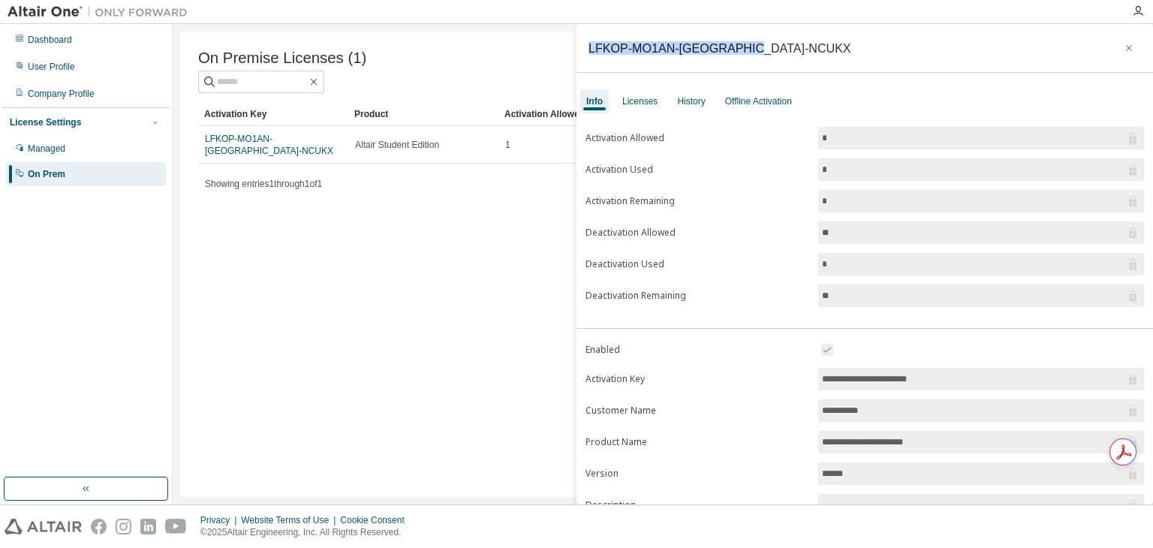
drag, startPoint x: 773, startPoint y: 57, endPoint x: 587, endPoint y: 50, distance: 186.3
click at [587, 50] on div "LFKOP-MO1AN-[GEOGRAPHIC_DATA]-NCUKX" at bounding box center [864, 48] width 576 height 49
copy div "LFKOP-MO1AN-[GEOGRAPHIC_DATA]-NCUKX"
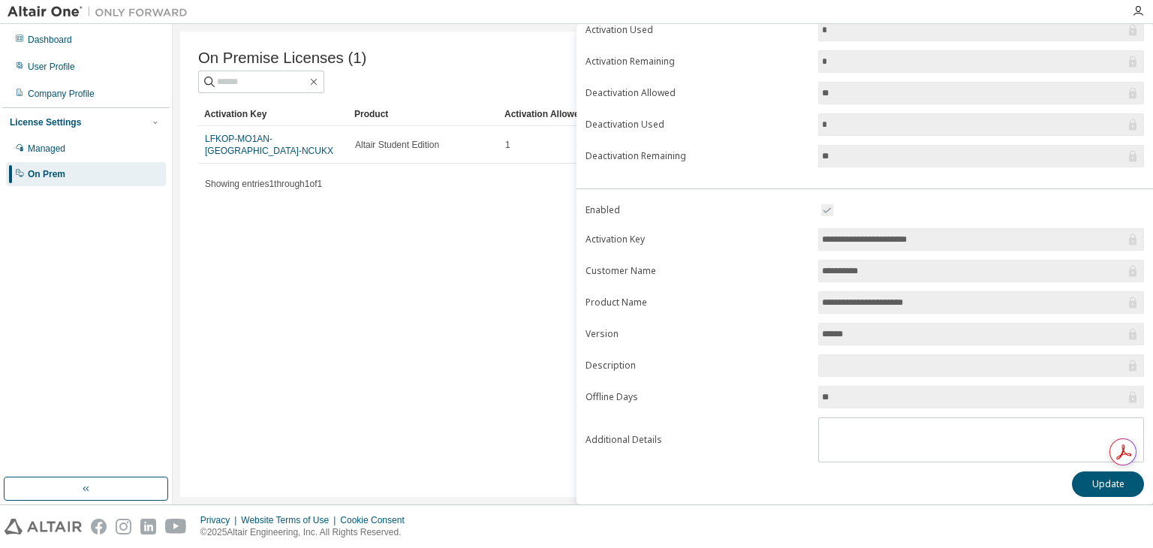
scroll to position [140, 0]
click at [1100, 480] on button "Update" at bounding box center [1108, 484] width 72 height 26
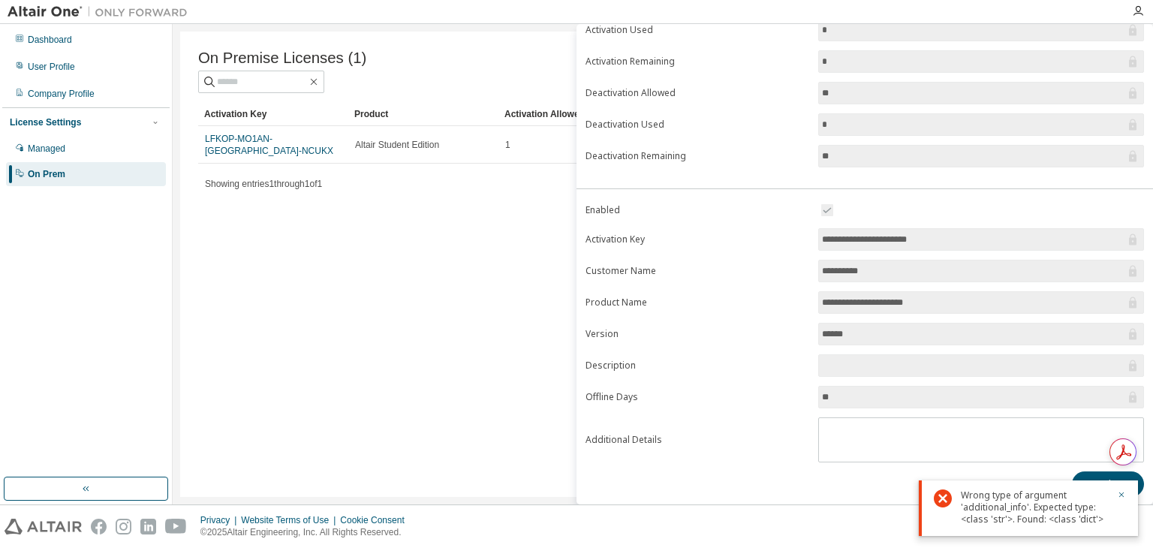
click at [833, 485] on div "Update" at bounding box center [865, 484] width 558 height 26
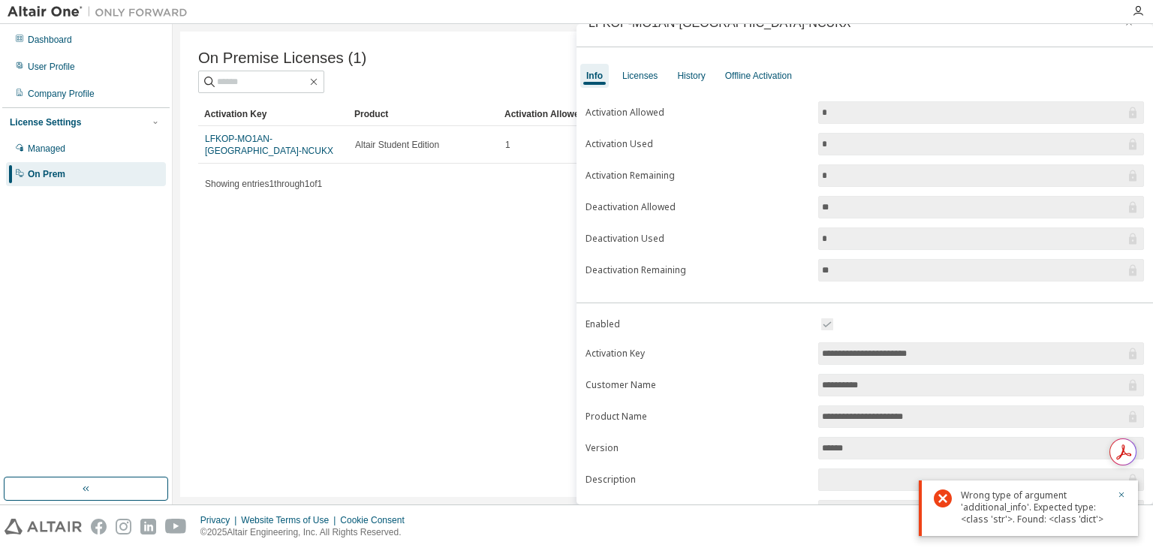
scroll to position [0, 0]
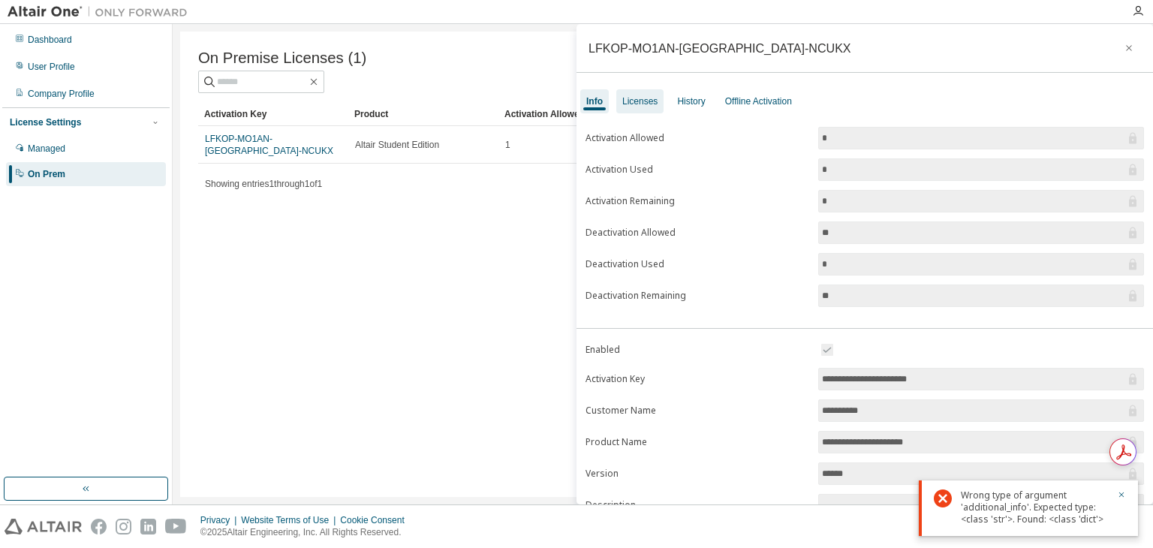
click at [632, 105] on div "Licenses" at bounding box center [639, 101] width 35 height 12
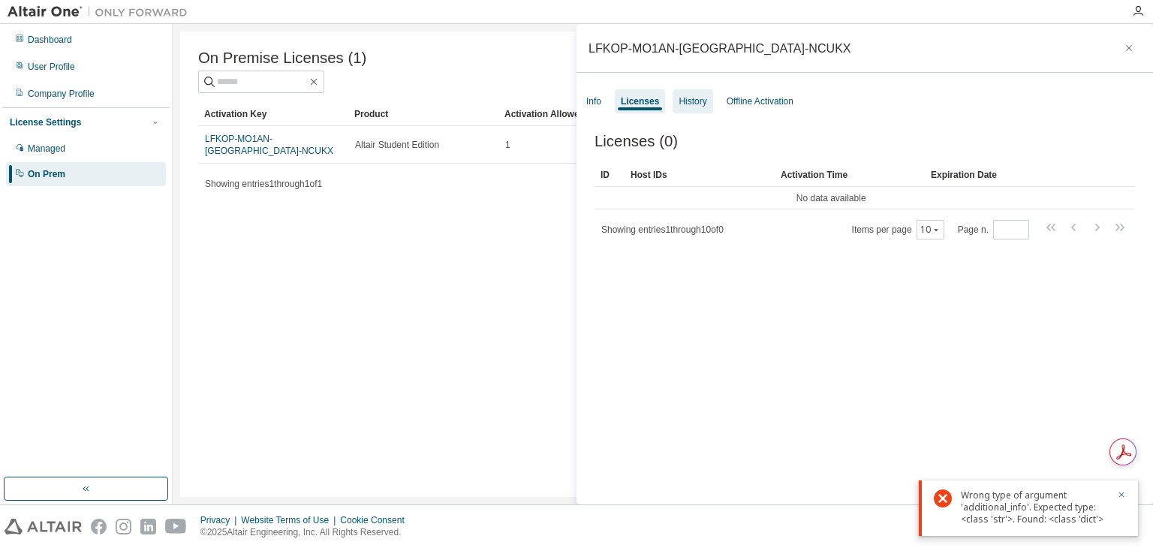
click at [684, 100] on div "History" at bounding box center [693, 101] width 28 height 12
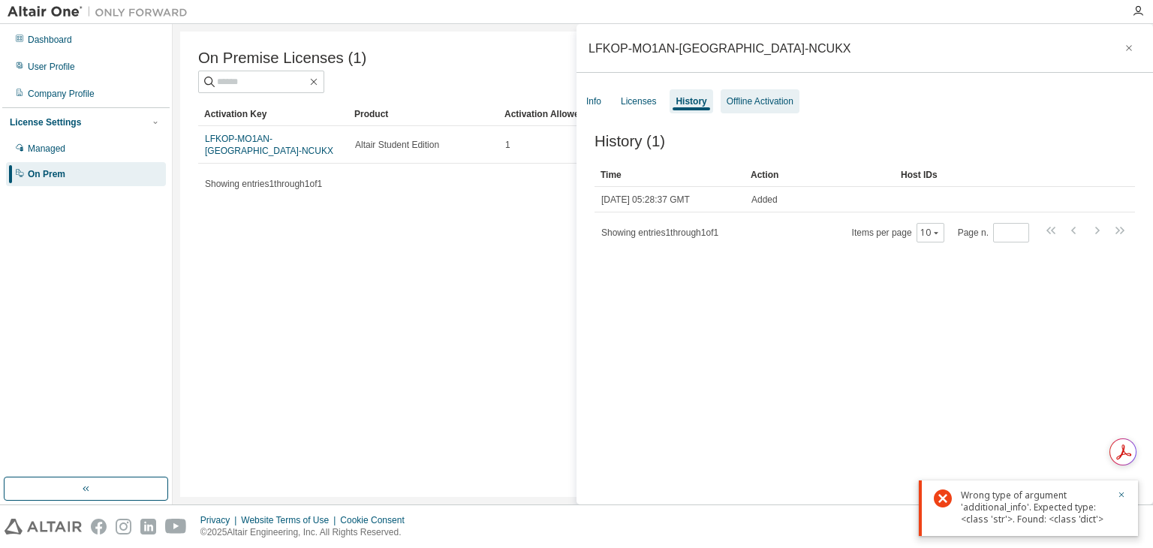
click at [732, 95] on div "Offline Activation" at bounding box center [760, 101] width 67 height 12
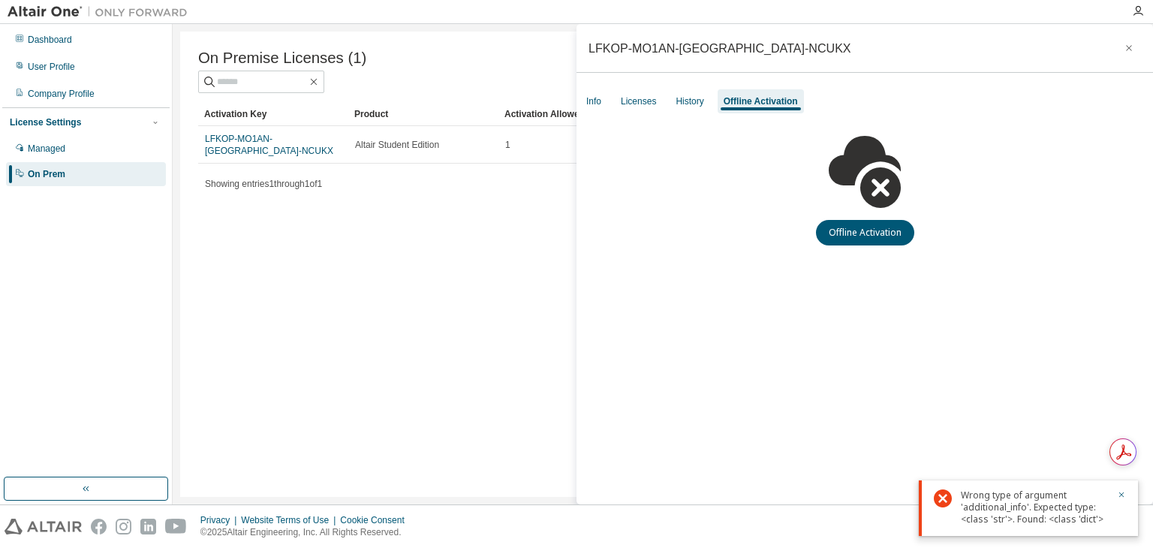
click at [517, 173] on div "Showing entries 1 through 1 of 1 Items per page 10 Page n. *" at bounding box center [662, 184] width 929 height 22
click at [1129, 44] on icon "button" at bounding box center [1129, 48] width 11 height 12
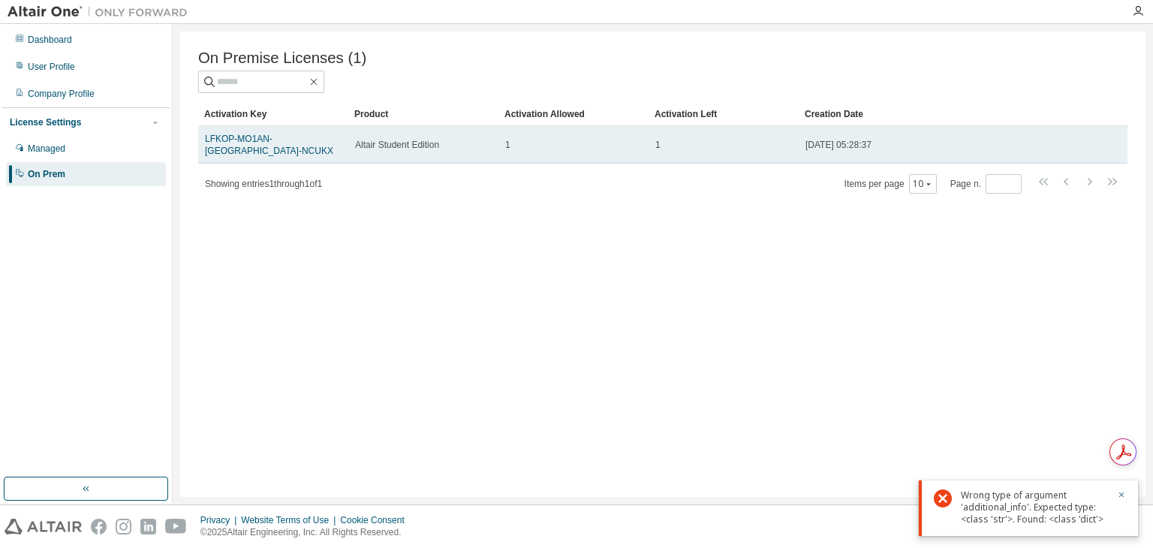
click at [863, 143] on span "[DATE] 05:28:37" at bounding box center [838, 145] width 66 height 12
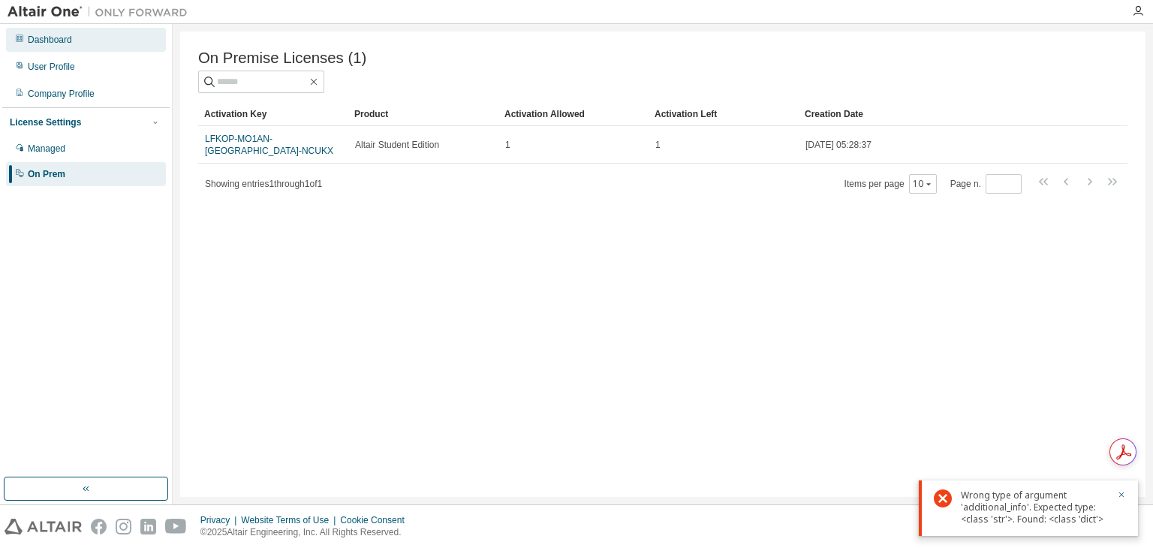
click at [66, 32] on div "Dashboard" at bounding box center [86, 40] width 160 height 24
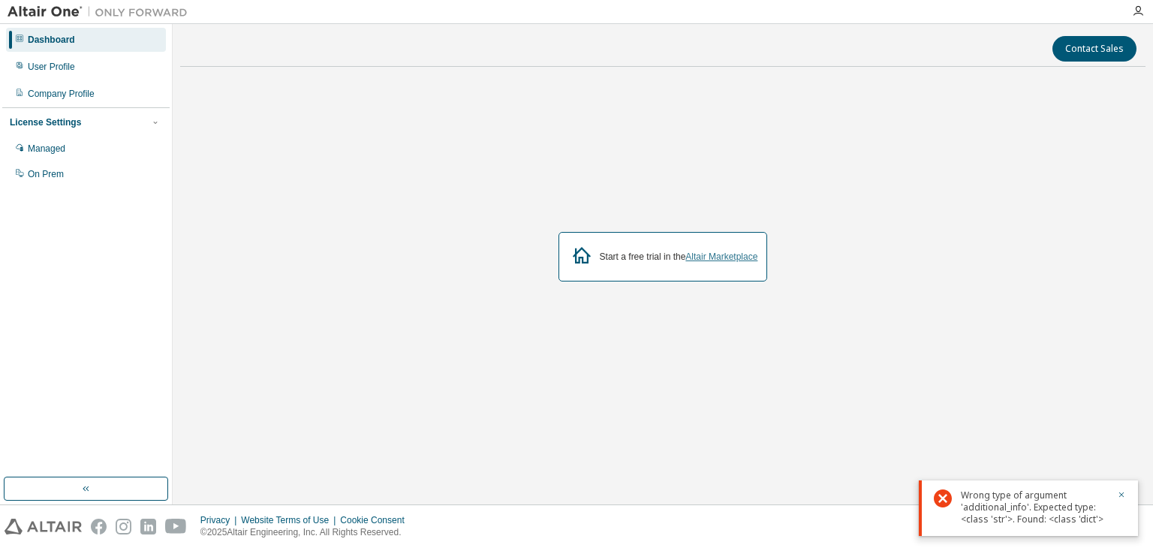
click at [709, 255] on link "Altair Marketplace" at bounding box center [721, 256] width 72 height 11
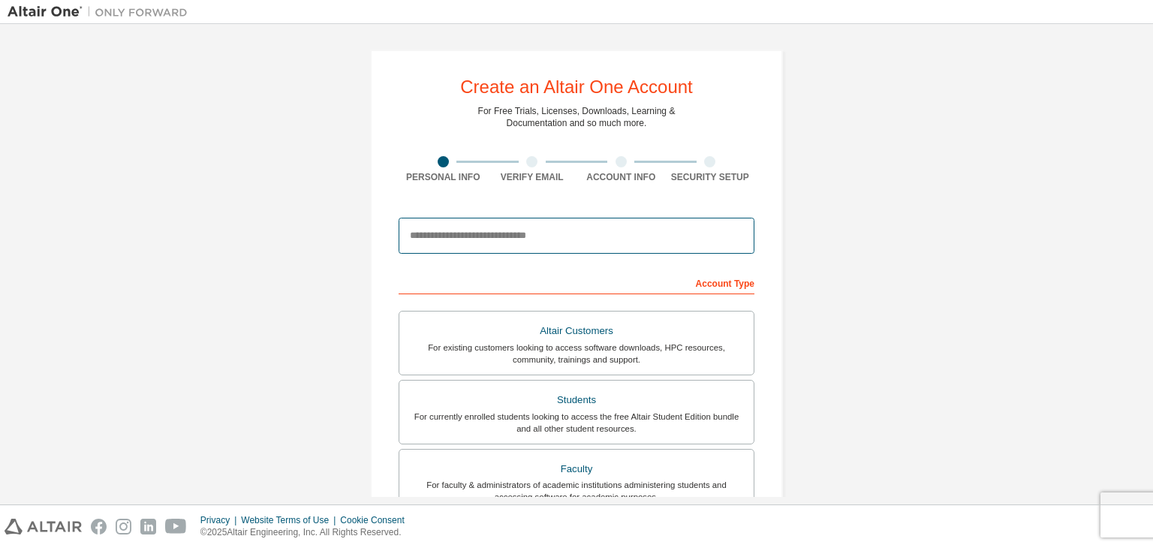
click at [504, 239] on input "email" at bounding box center [577, 236] width 356 height 36
type input "**********"
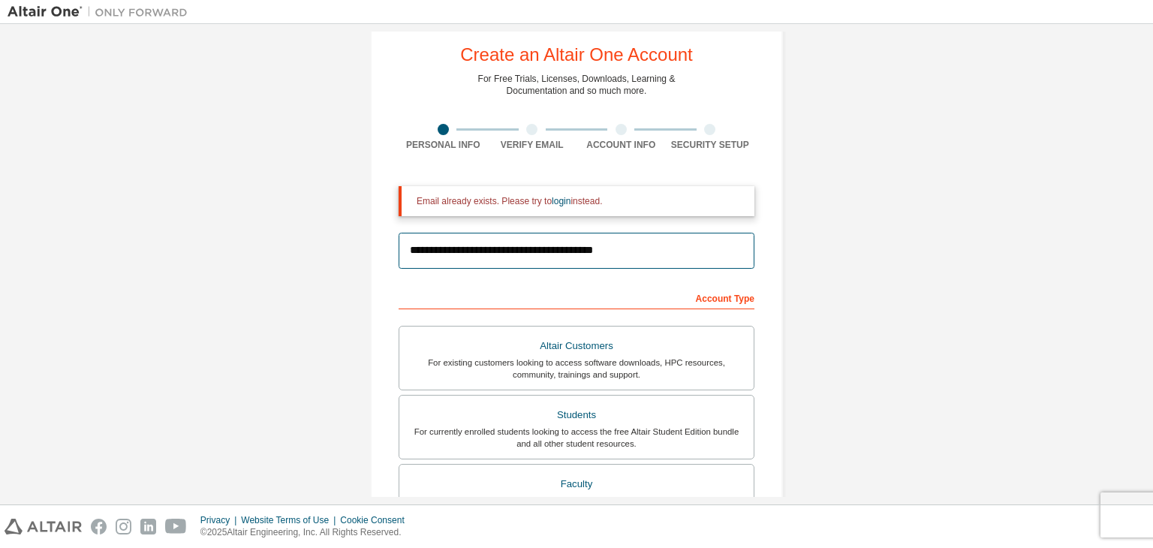
scroll to position [33, 0]
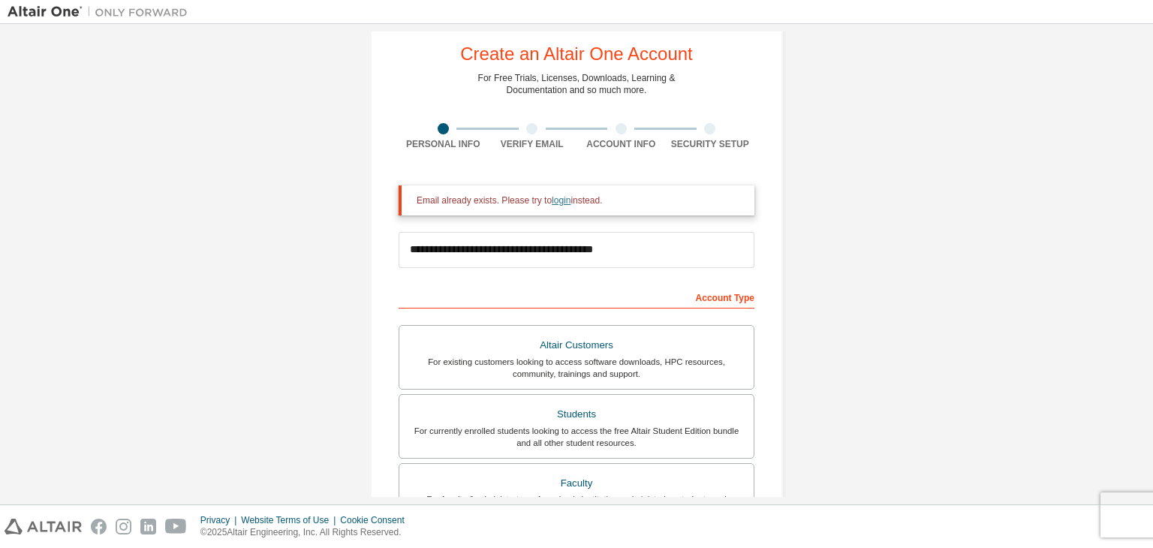
click at [560, 199] on link "login" at bounding box center [561, 200] width 19 height 11
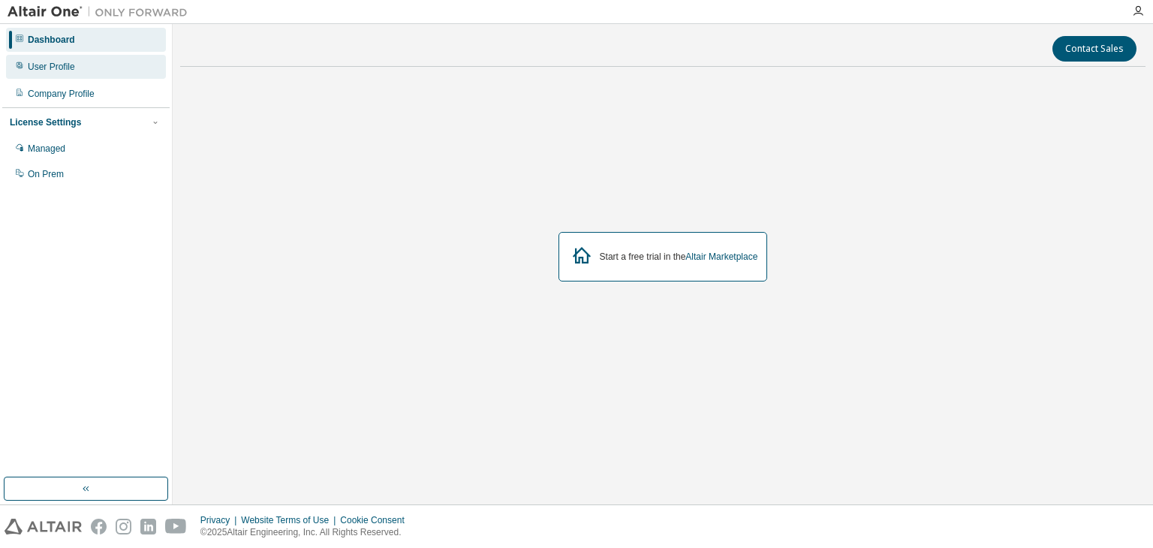
click at [28, 62] on div "User Profile" at bounding box center [51, 67] width 47 height 12
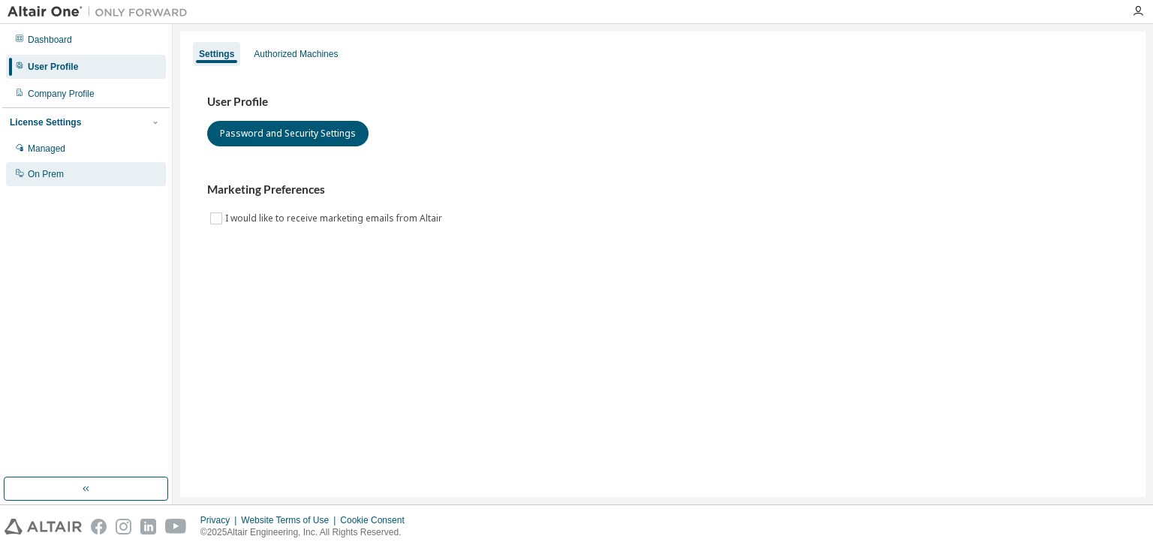
click at [45, 165] on div "On Prem" at bounding box center [86, 174] width 160 height 24
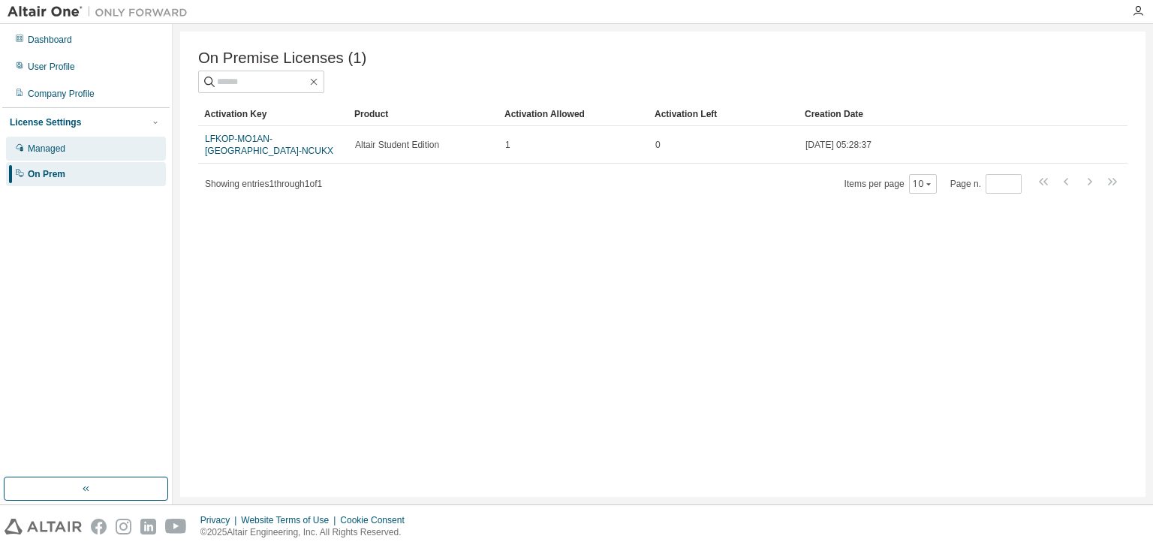
click at [57, 155] on div "Managed" at bounding box center [86, 149] width 160 height 24
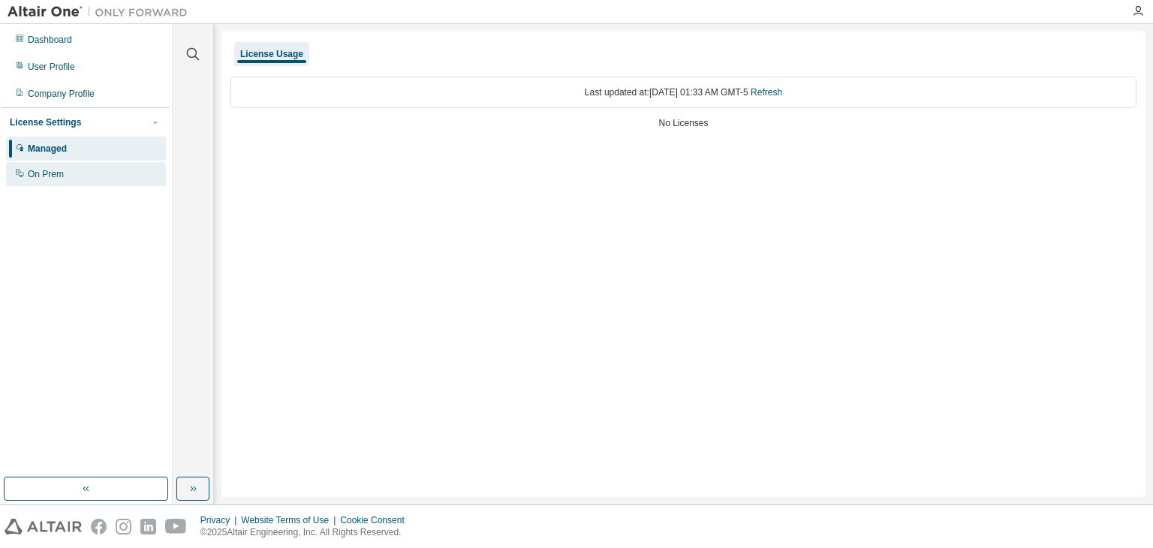
click at [55, 179] on div "On Prem" at bounding box center [46, 174] width 36 height 12
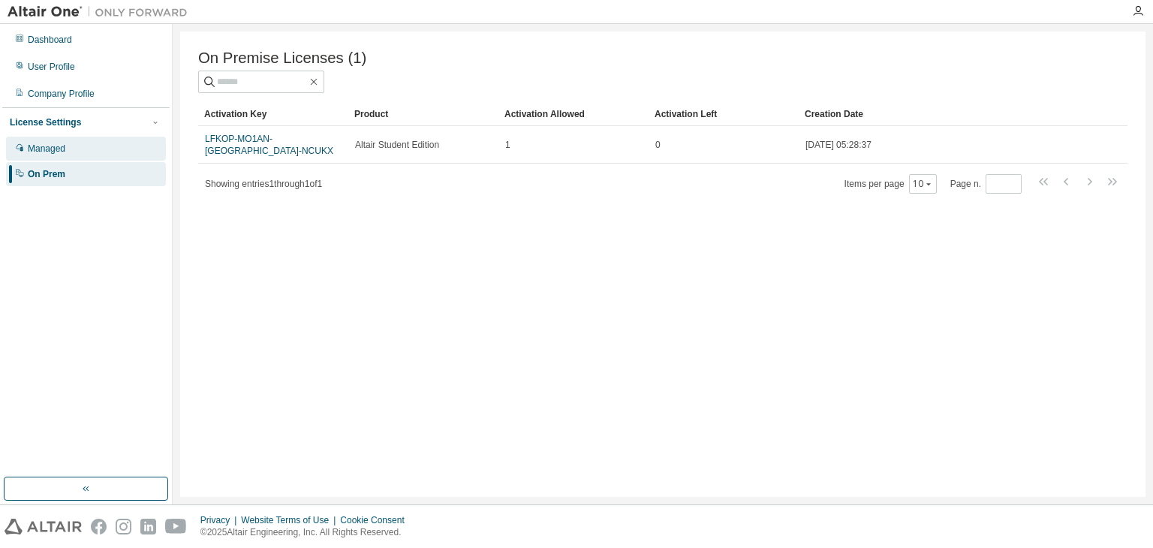
click at [56, 140] on div "Managed" at bounding box center [86, 149] width 160 height 24
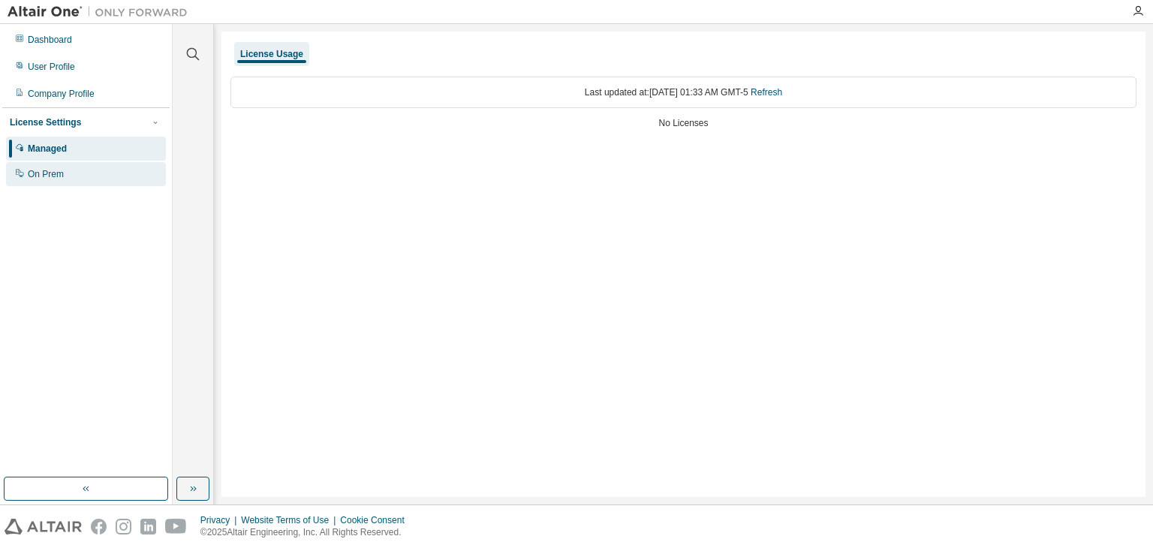
click at [49, 178] on div "On Prem" at bounding box center [46, 174] width 36 height 12
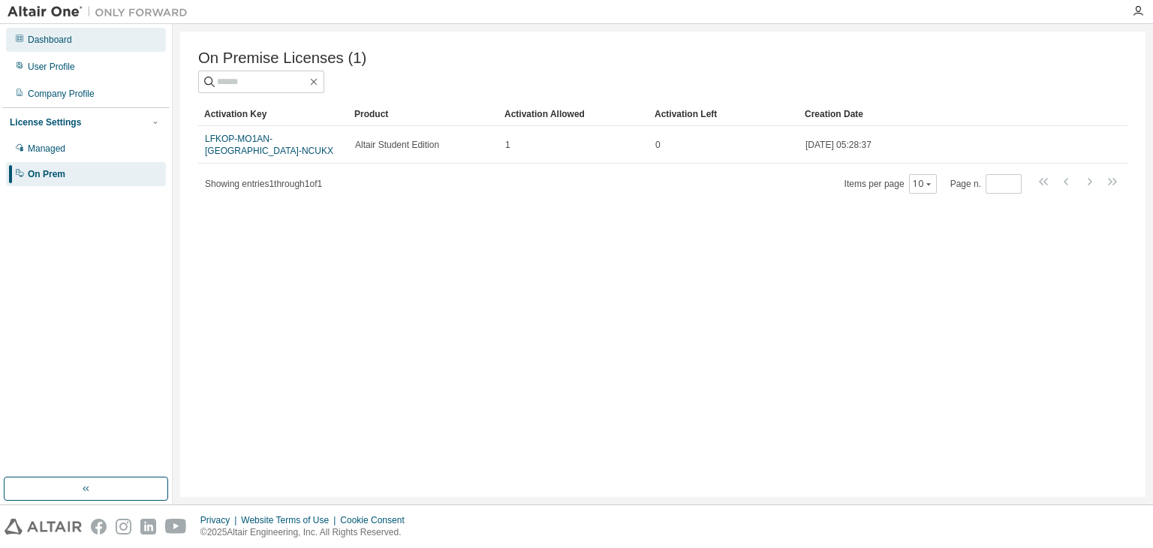
click at [38, 45] on div "Dashboard" at bounding box center [50, 40] width 44 height 12
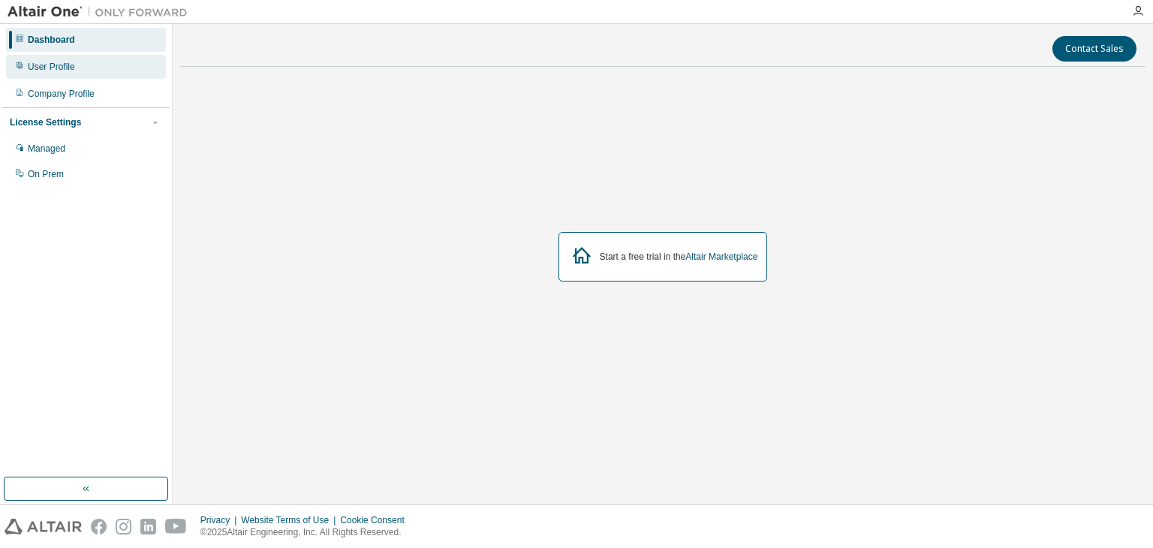
click at [41, 60] on div "User Profile" at bounding box center [86, 67] width 160 height 24
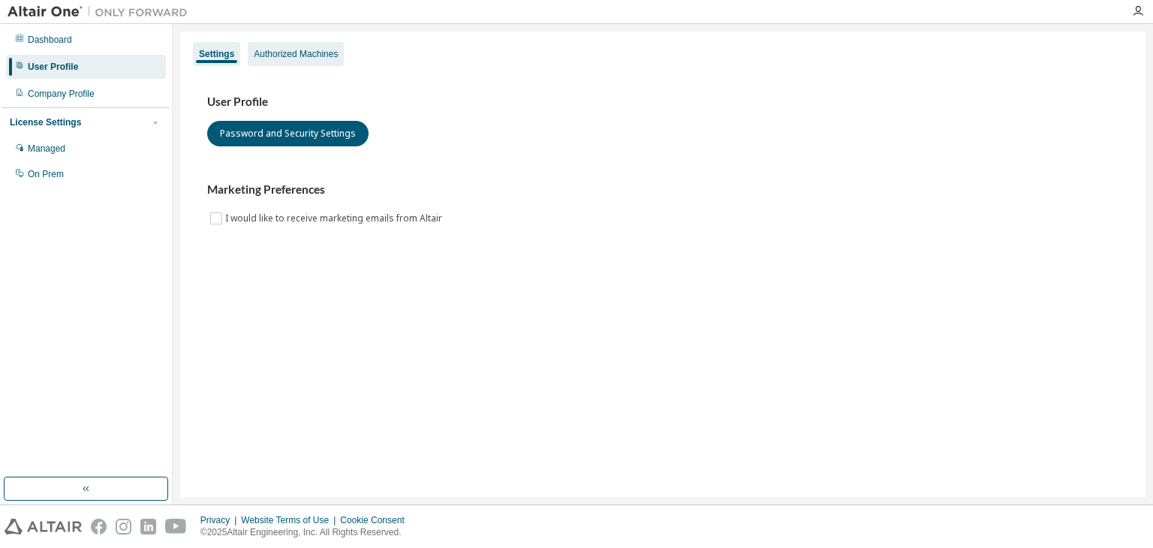
click at [309, 56] on div "Authorized Machines" at bounding box center [296, 54] width 84 height 12
